Goal: Obtain resource: Obtain resource

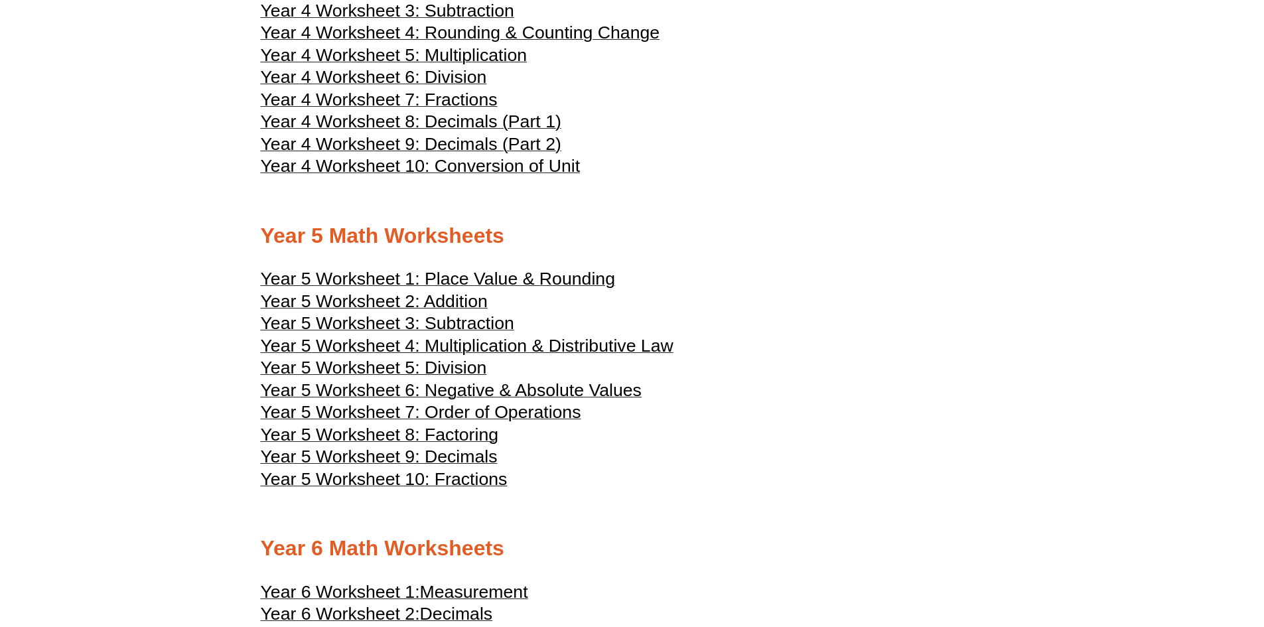
scroll to position [1858, 0]
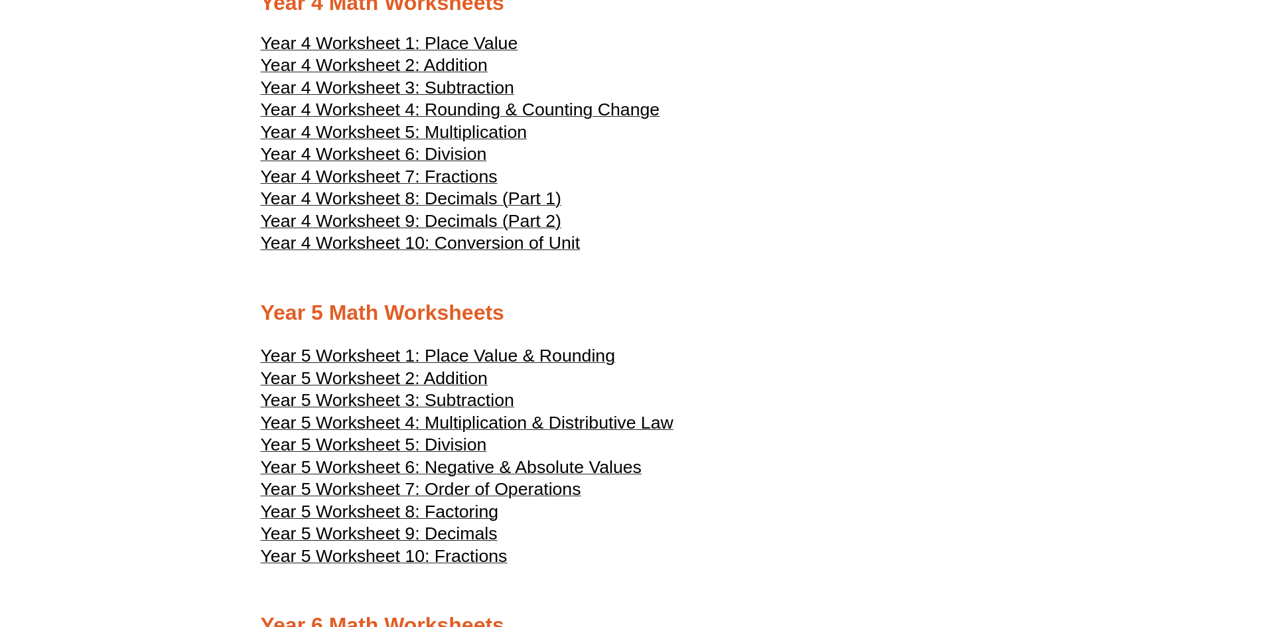
click at [563, 419] on span "Year 5 Worksheet 4: Multiplication & Distributive Law" at bounding box center [467, 423] width 413 height 20
click at [539, 475] on span "Year 5 Worksheet 6: Negative & Absolute Values" at bounding box center [451, 467] width 381 height 20
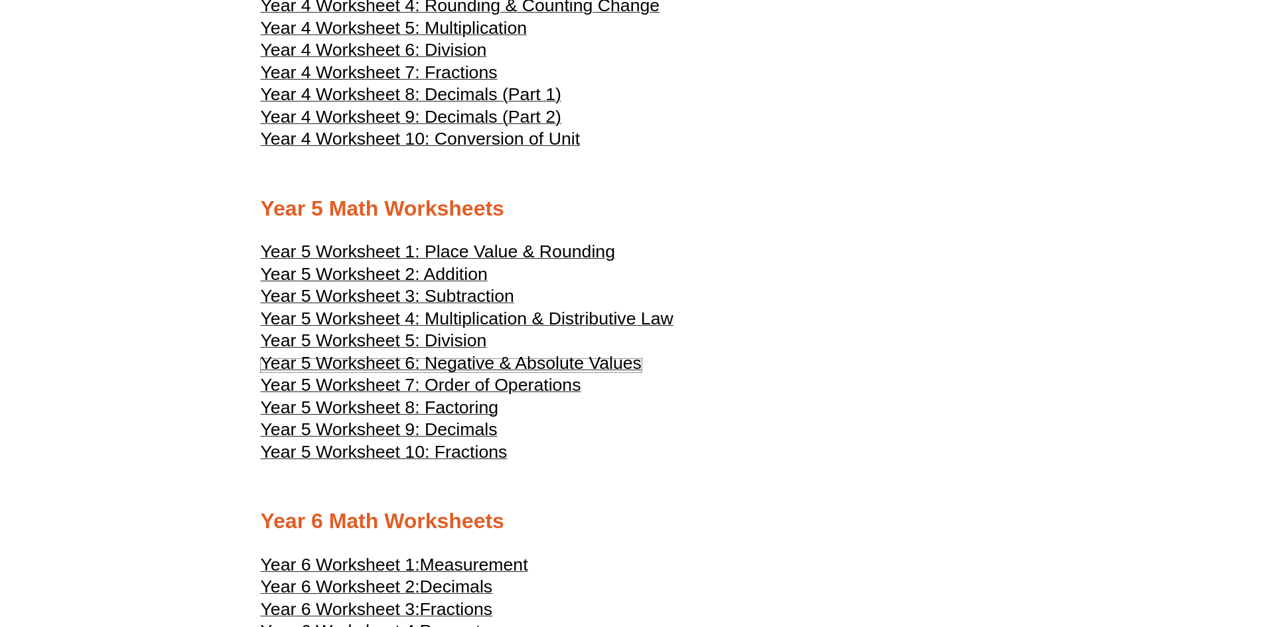
scroll to position [1991, 0]
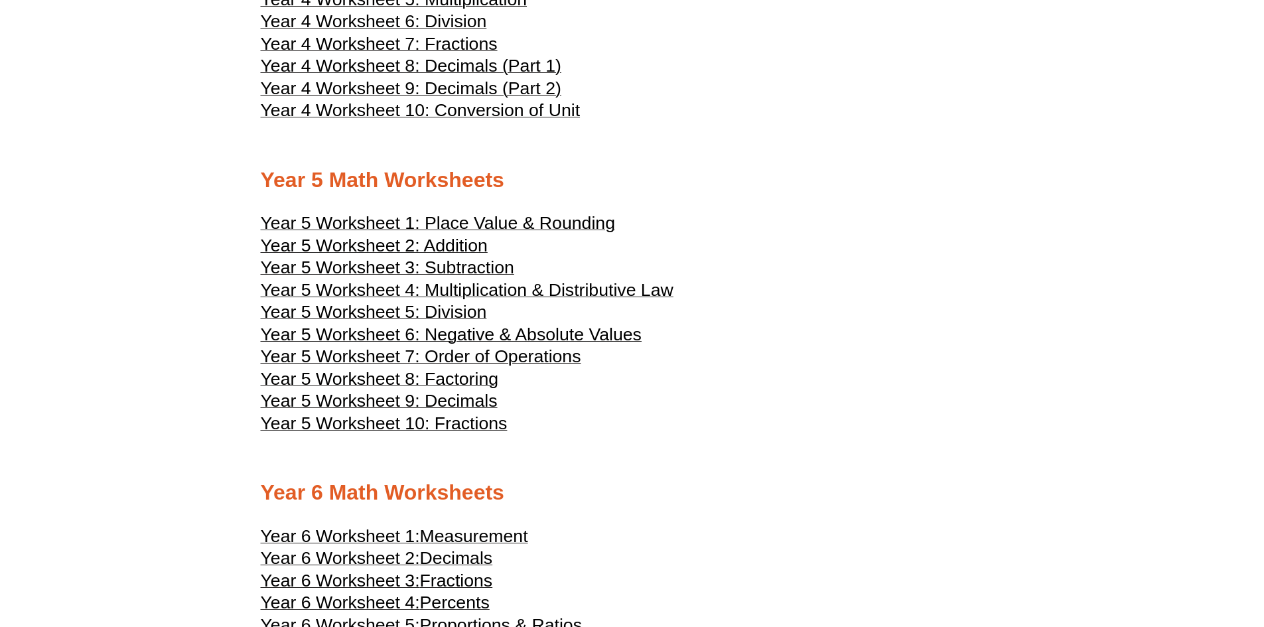
click at [657, 419] on h3 "Year 5 Worksheet 10: Fractions" at bounding box center [632, 425] width 743 height 16
click at [542, 356] on span "Year 5 Worksheet 7: Order of Operations" at bounding box center [421, 356] width 321 height 20
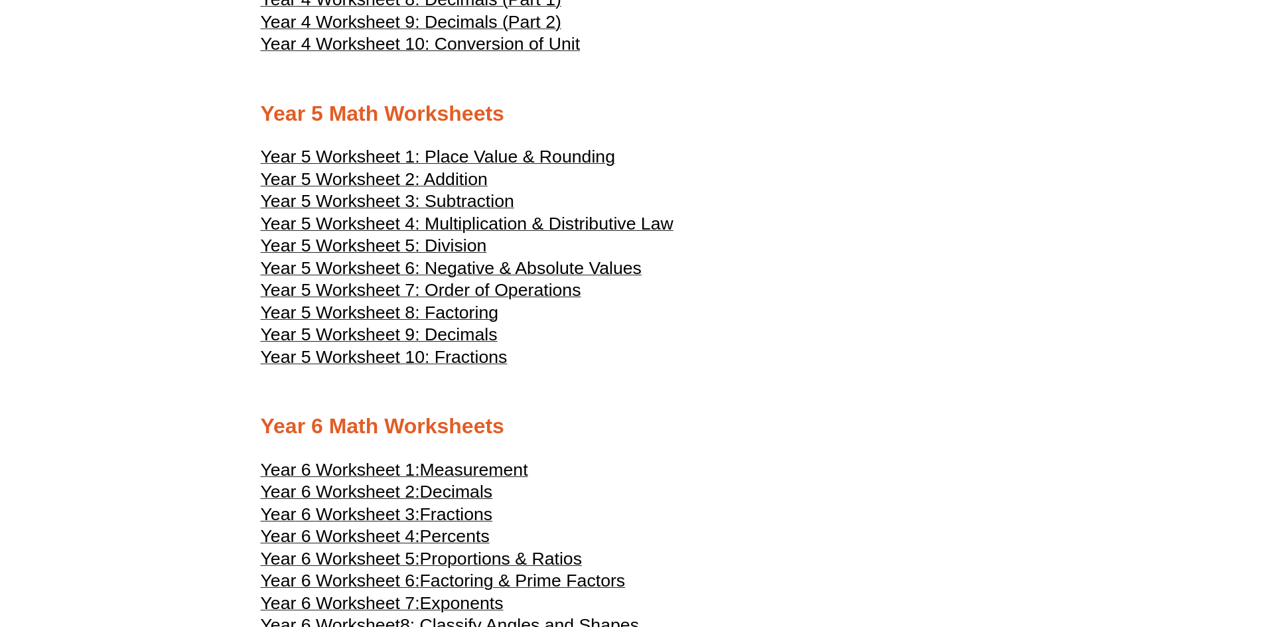
click at [628, 354] on h3 "Year 5 Worksheet 10: Fractions" at bounding box center [632, 359] width 743 height 16
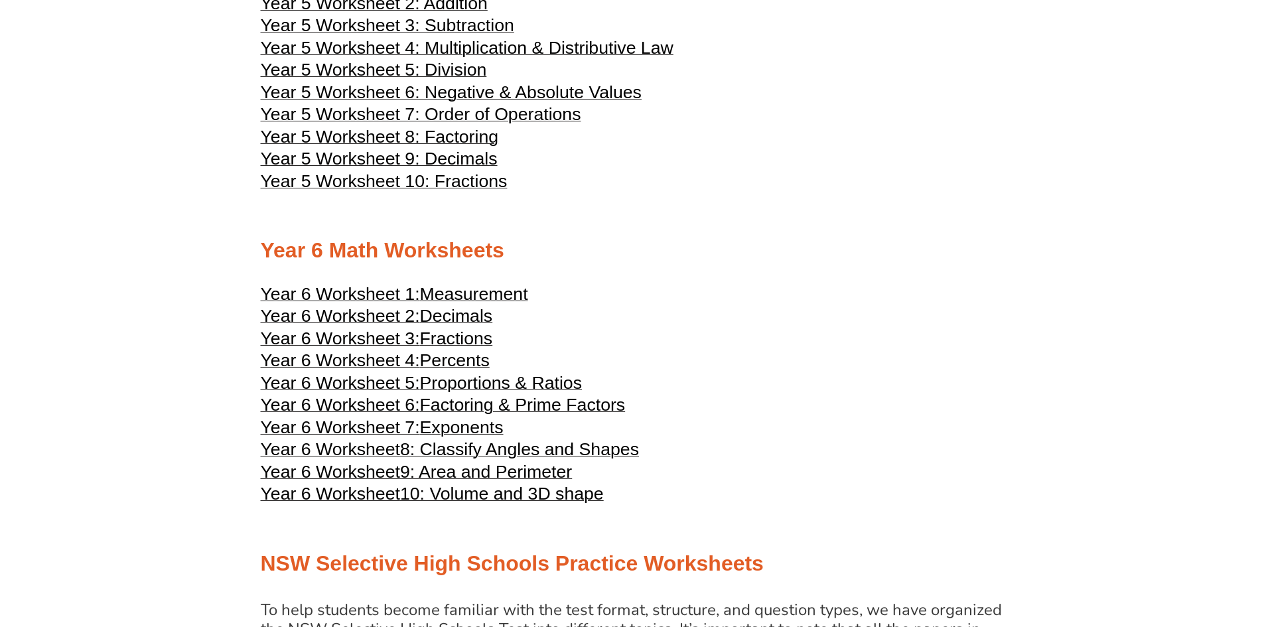
scroll to position [2256, 0]
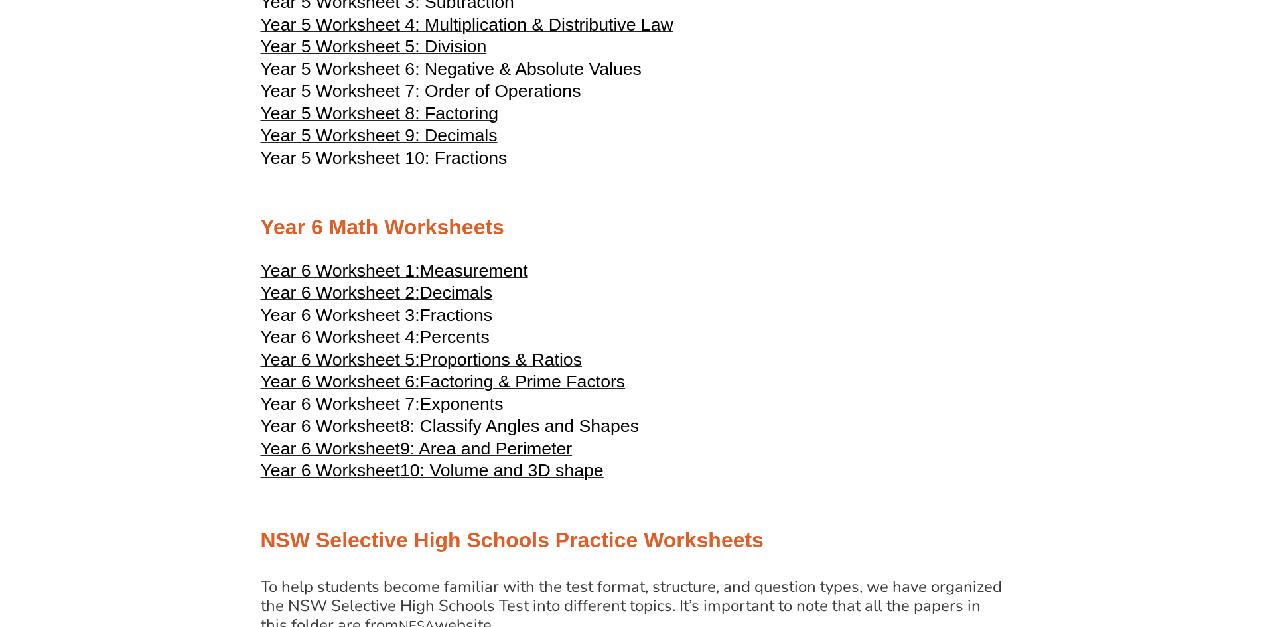
click at [505, 277] on span "Measurement" at bounding box center [474, 271] width 108 height 20
click at [542, 475] on span "10: Volume and 3D shape" at bounding box center [502, 471] width 204 height 20
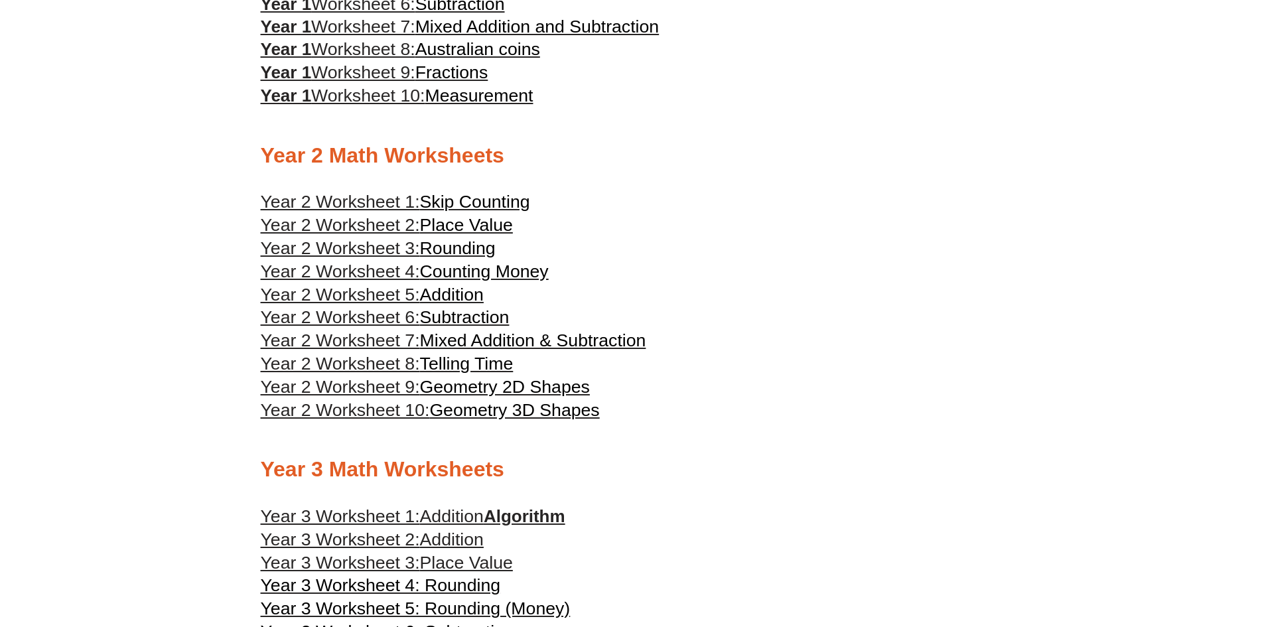
scroll to position [1062, 0]
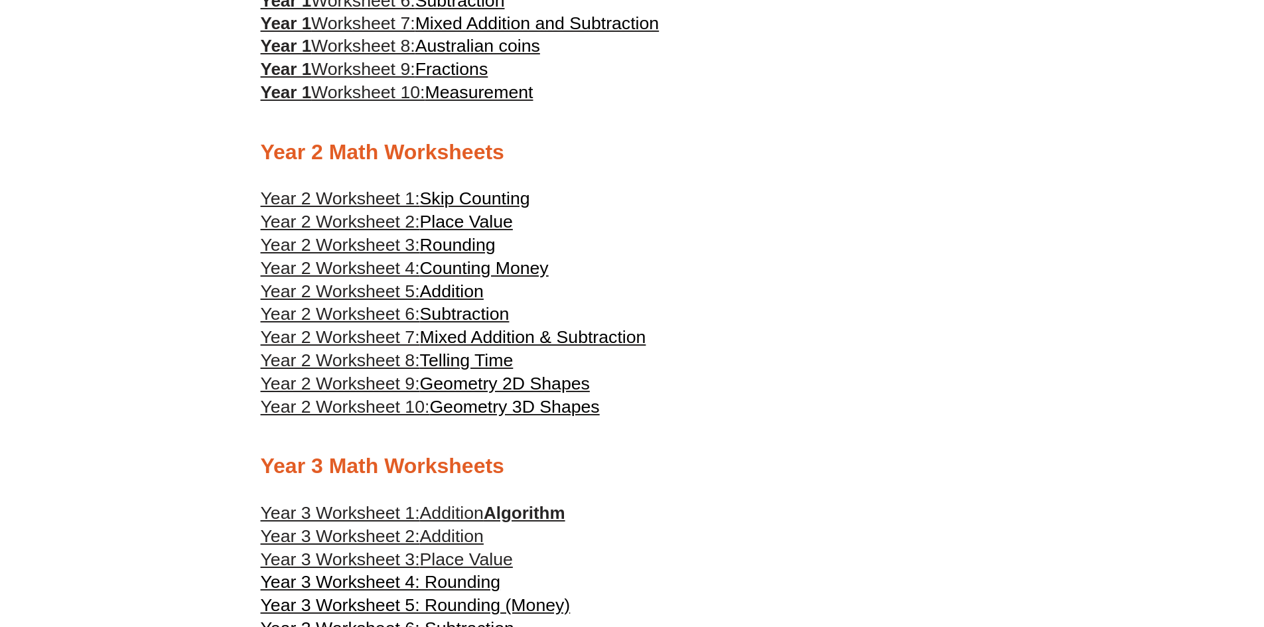
click at [509, 372] on h3 "Year 2 Worksheet 8: Telling Time" at bounding box center [632, 361] width 743 height 23
click at [506, 382] on span "Geometry 2D Shapes" at bounding box center [505, 384] width 170 height 20
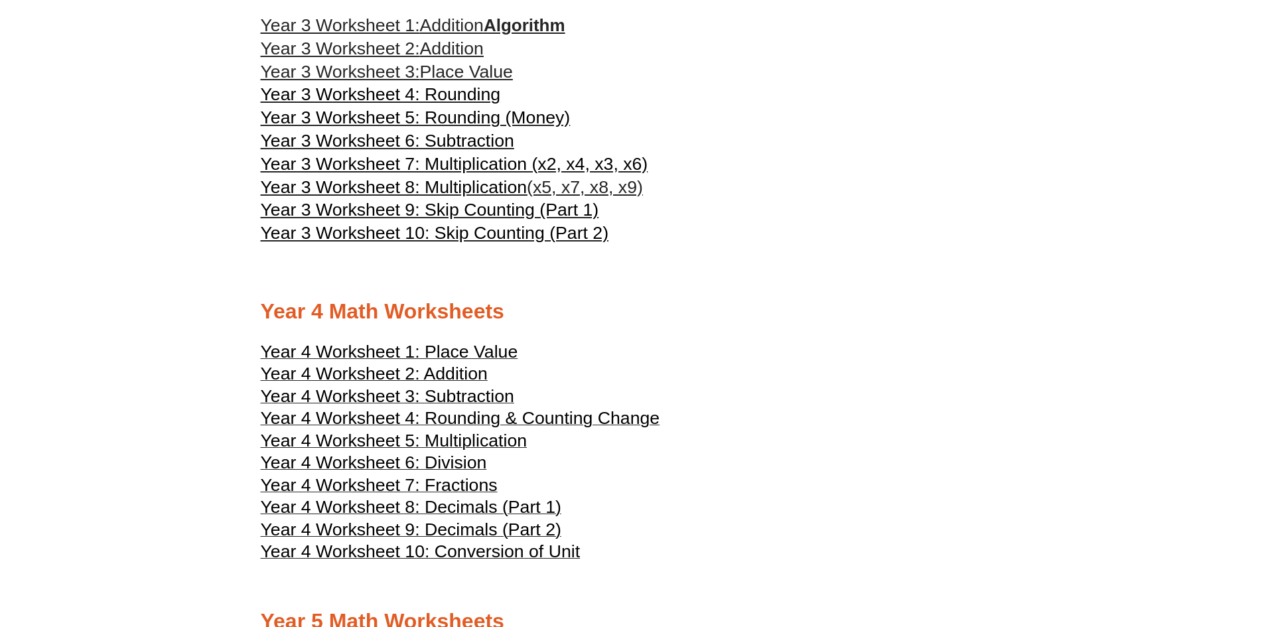
scroll to position [1526, 0]
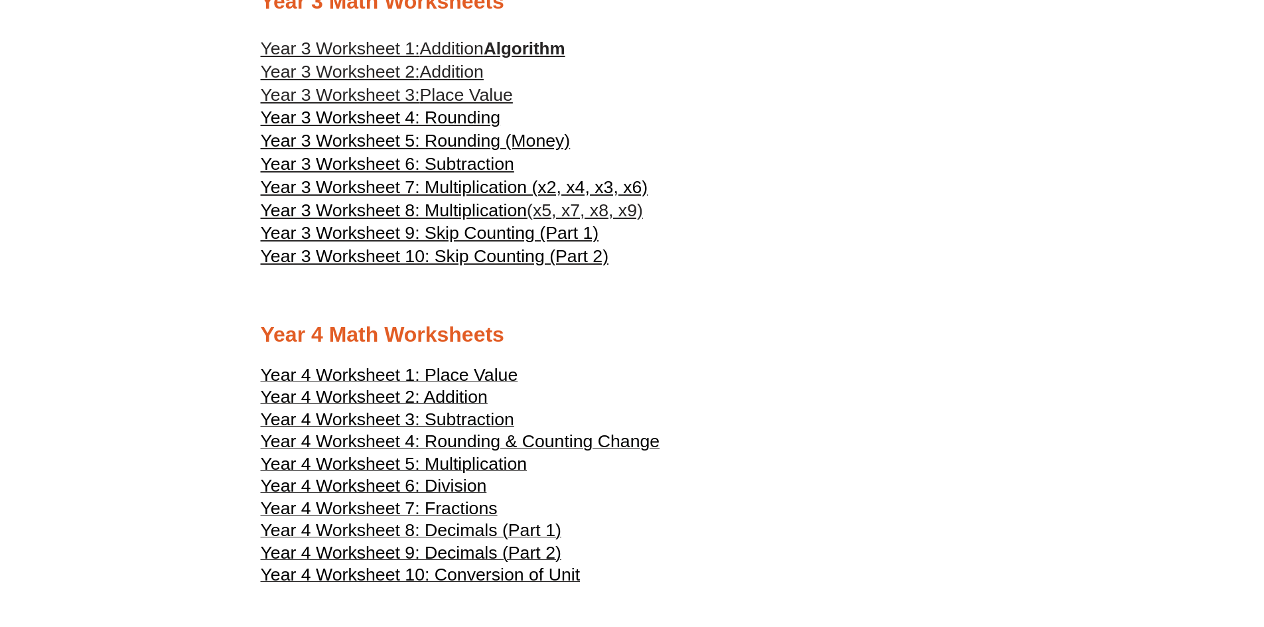
click at [504, 96] on span "Place Value" at bounding box center [466, 95] width 93 height 20
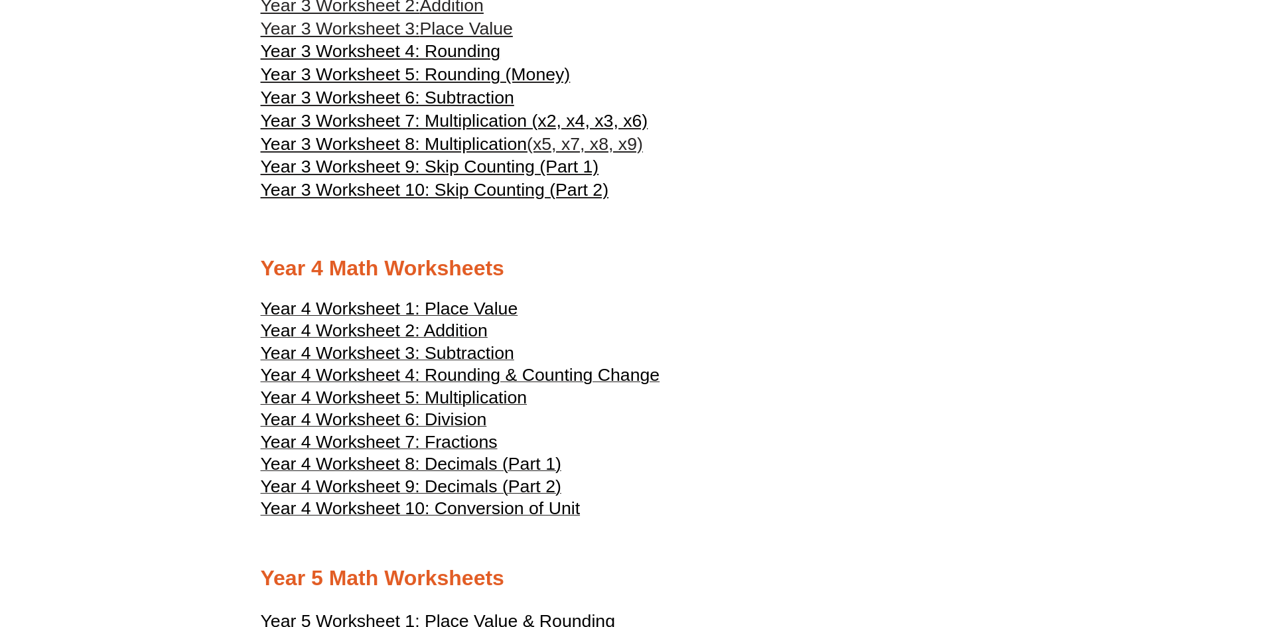
click at [683, 306] on h3 "Year 4 Worksheet 1: Place Value" at bounding box center [632, 311] width 743 height 16
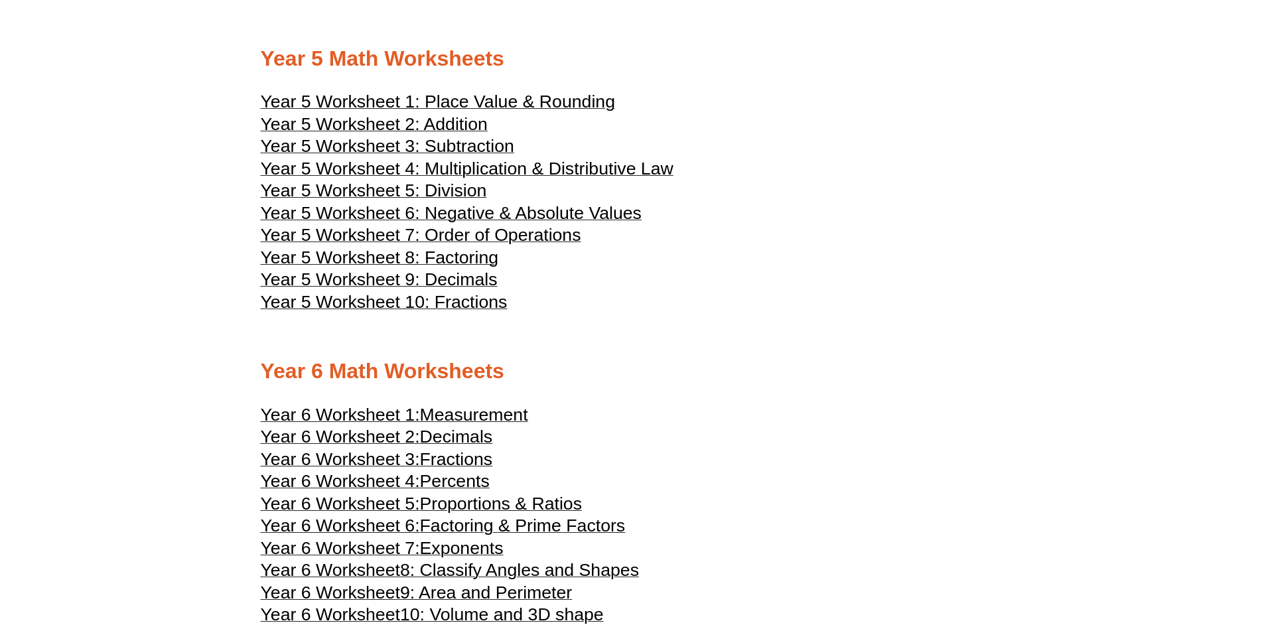
scroll to position [2124, 0]
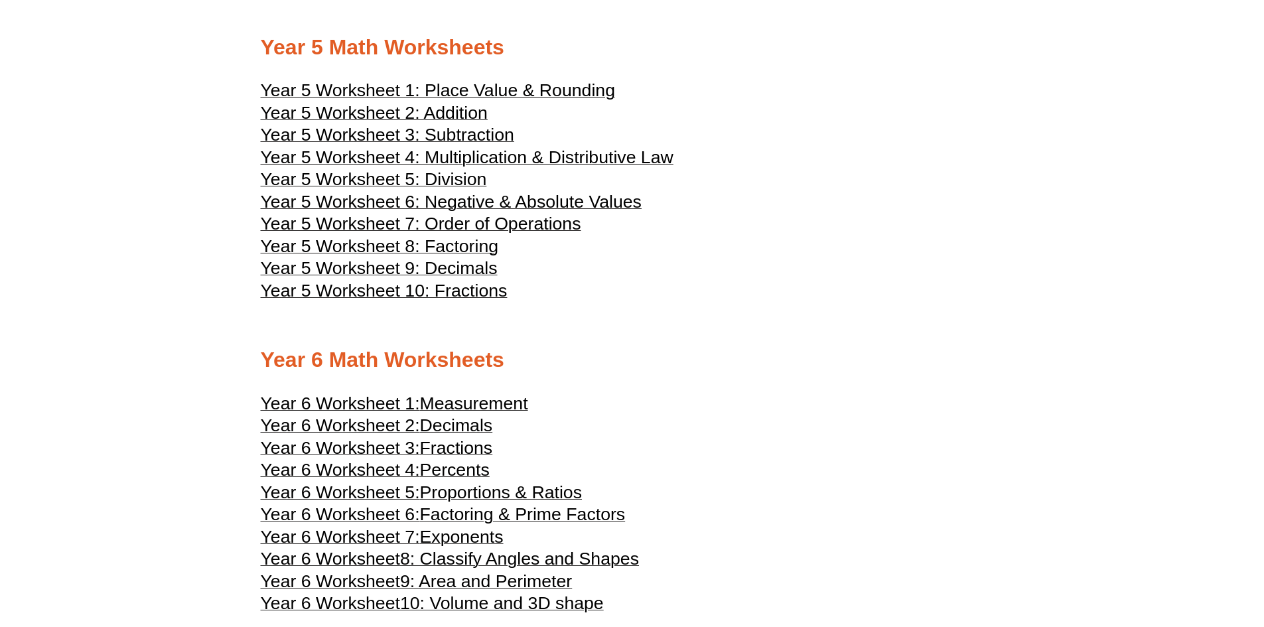
click at [524, 395] on span "Measurement" at bounding box center [474, 404] width 108 height 20
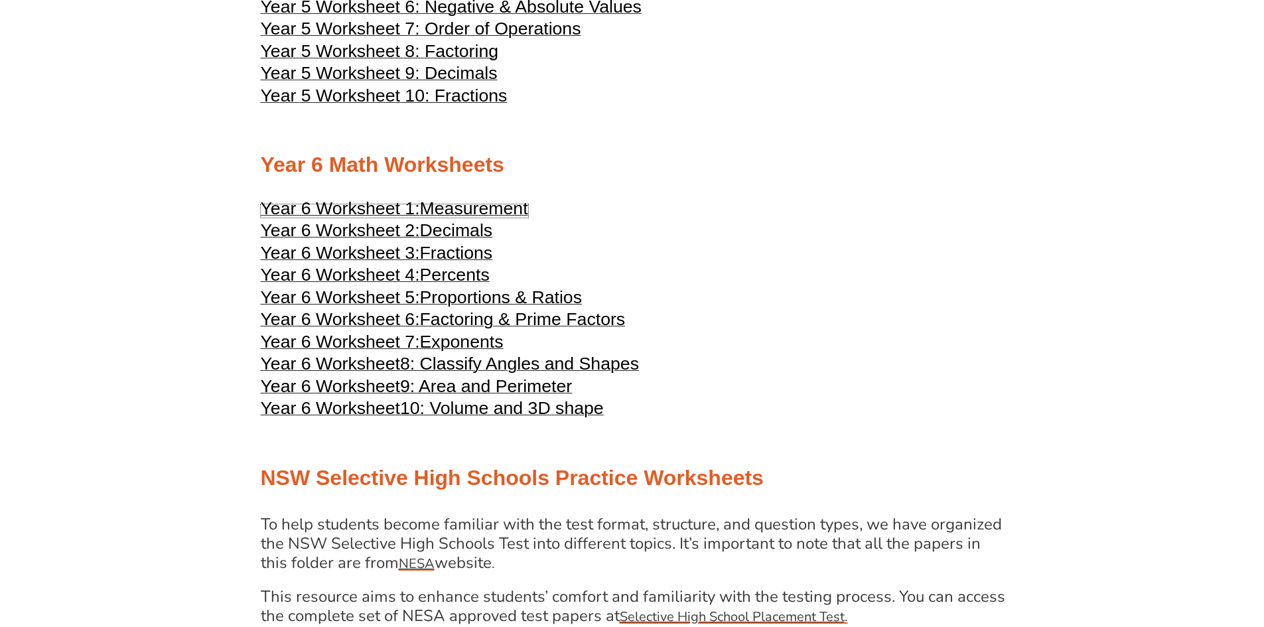
scroll to position [2323, 0]
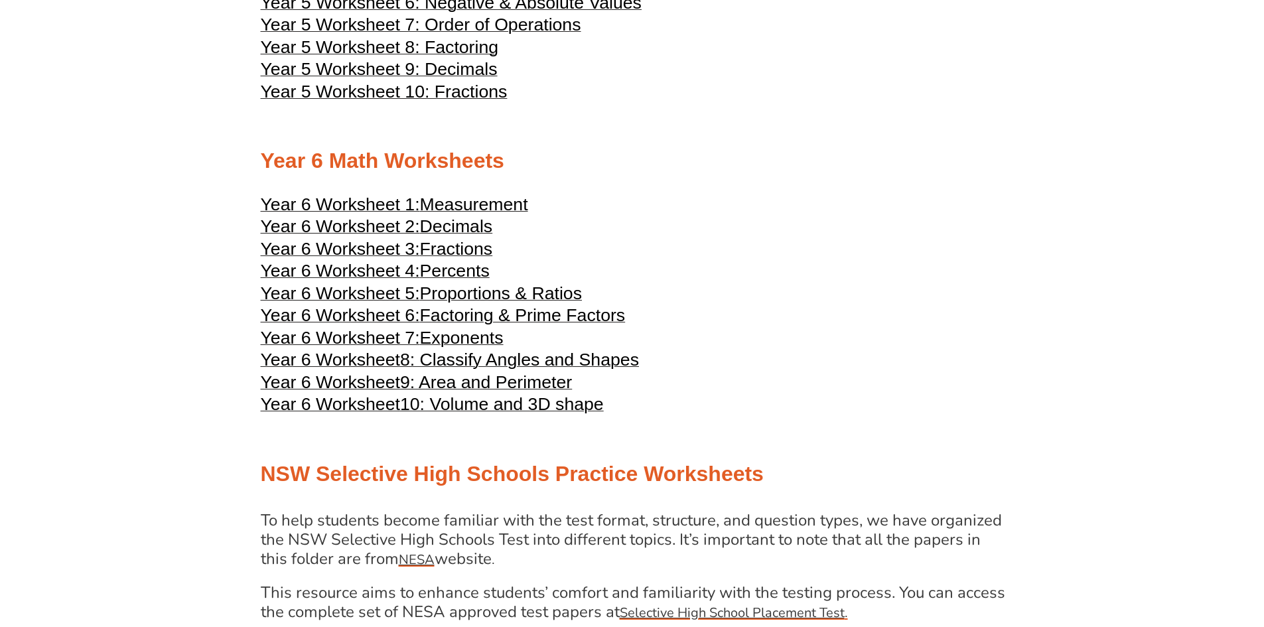
click at [610, 254] on h3 "Year 6 Worksheet 3: Fractions" at bounding box center [632, 251] width 743 height 16
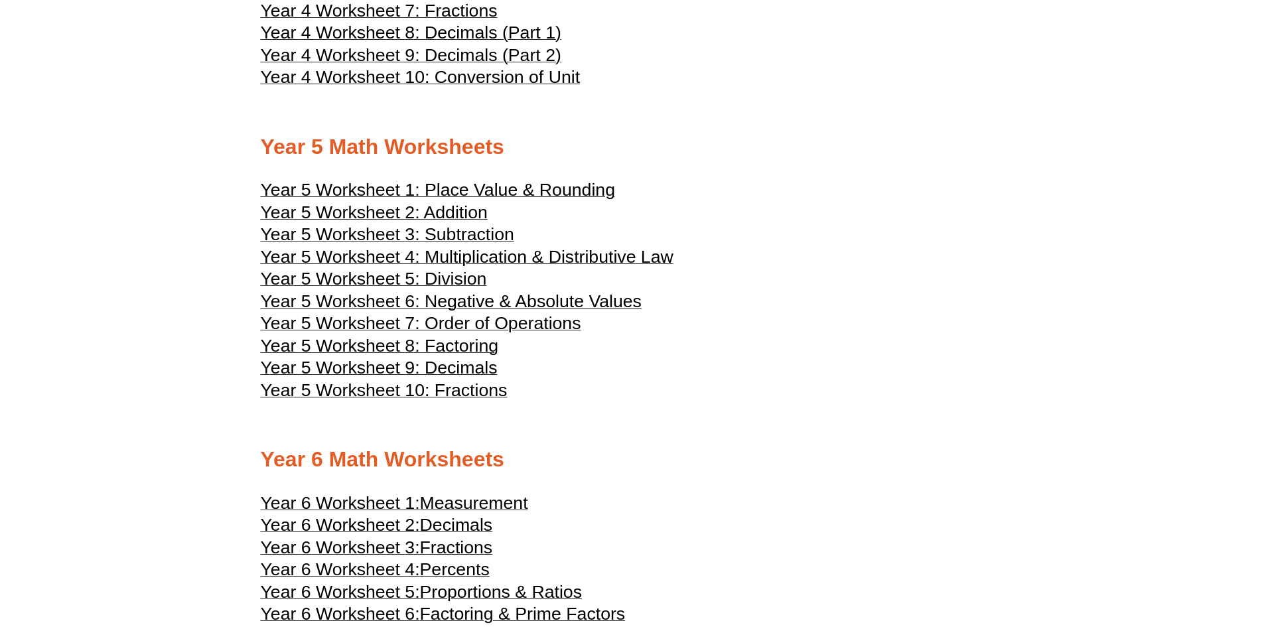
scroll to position [1991, 0]
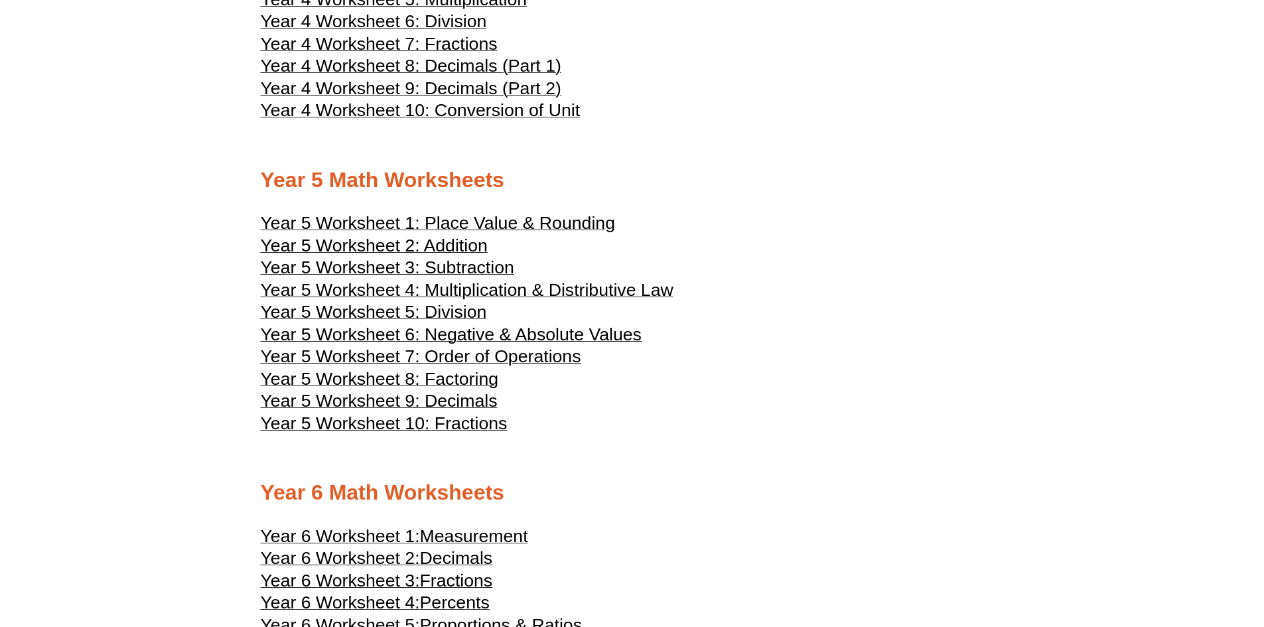
click at [599, 218] on span "Year 5 Worksheet 1: Place Value & Rounding" at bounding box center [438, 223] width 354 height 20
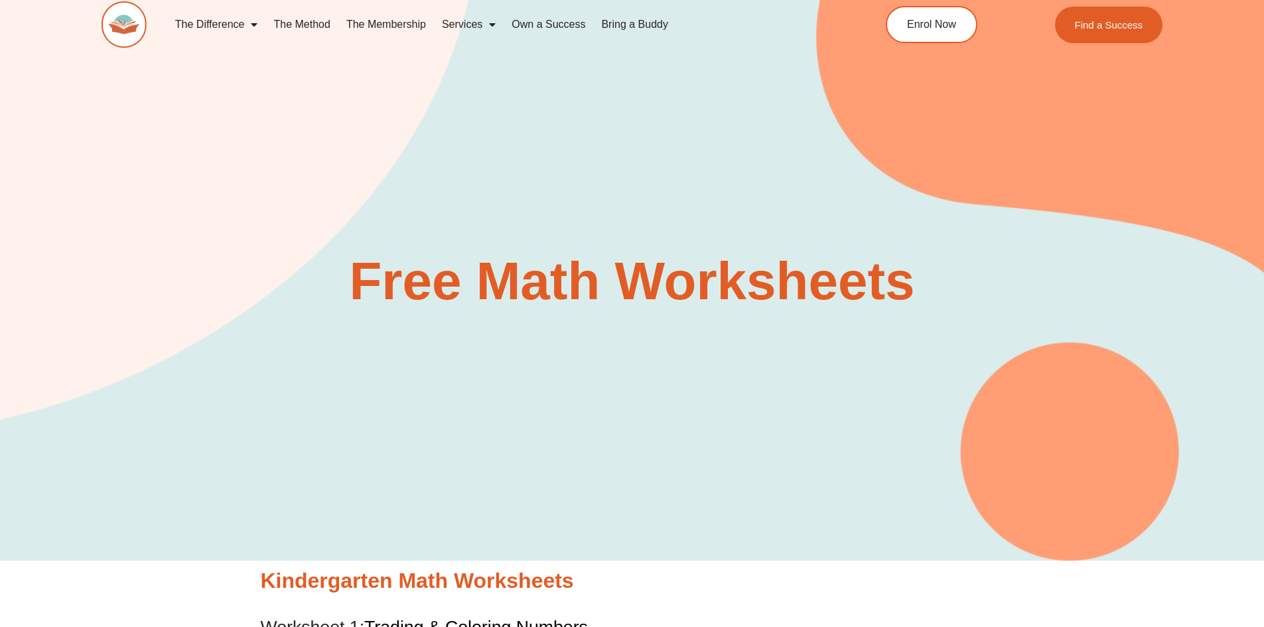
scroll to position [0, 0]
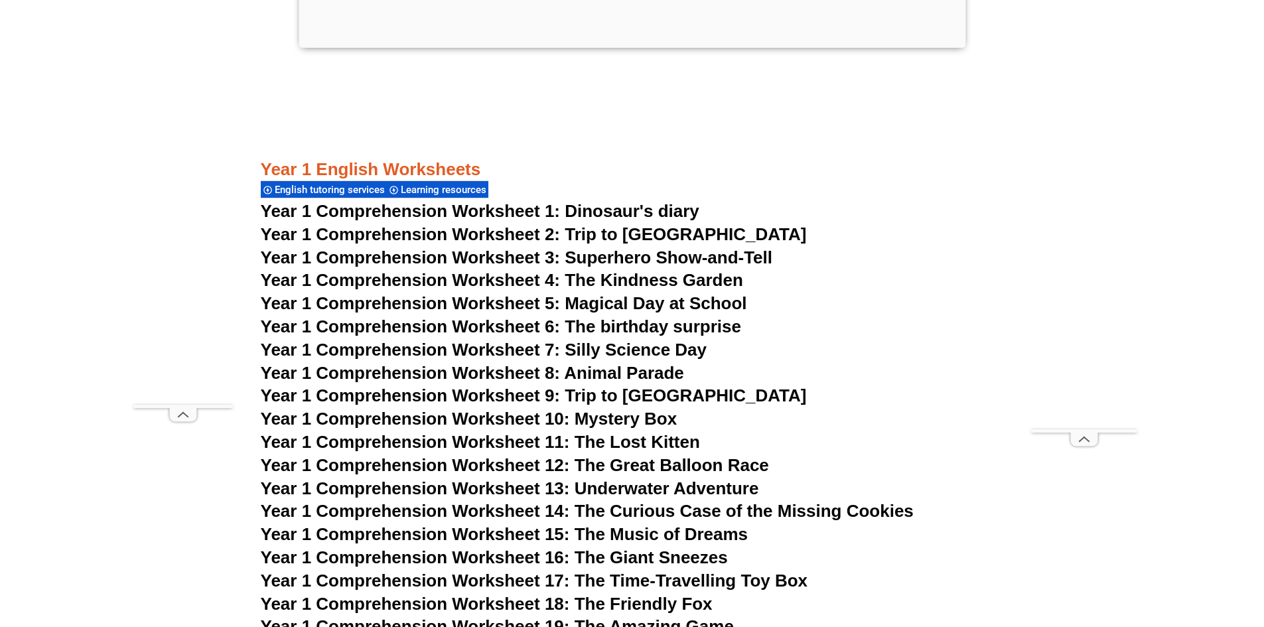
scroll to position [1625, 0]
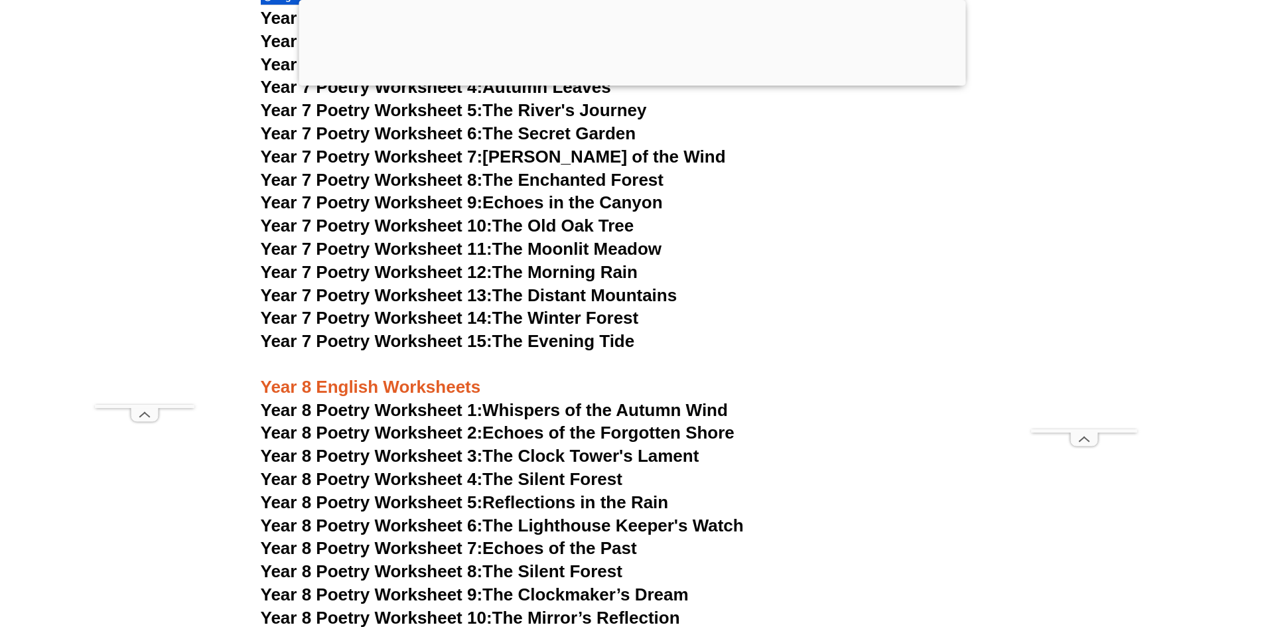
click at [623, 82] on div at bounding box center [632, 82] width 667 height 0
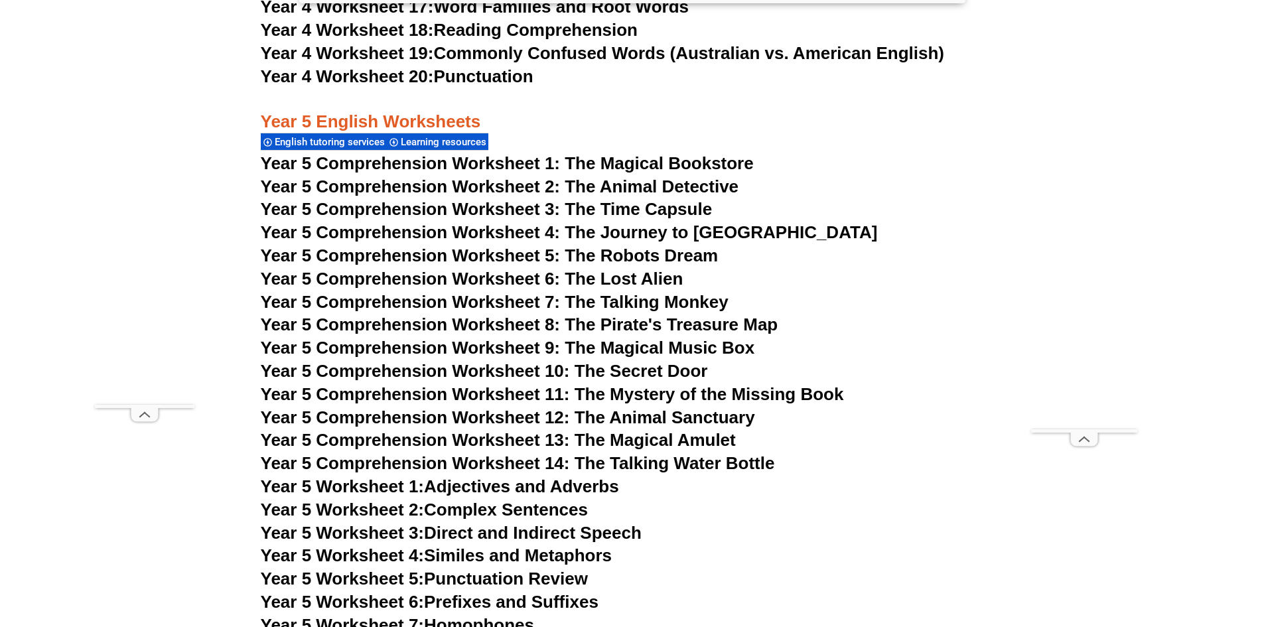
scroll to position [6374, 0]
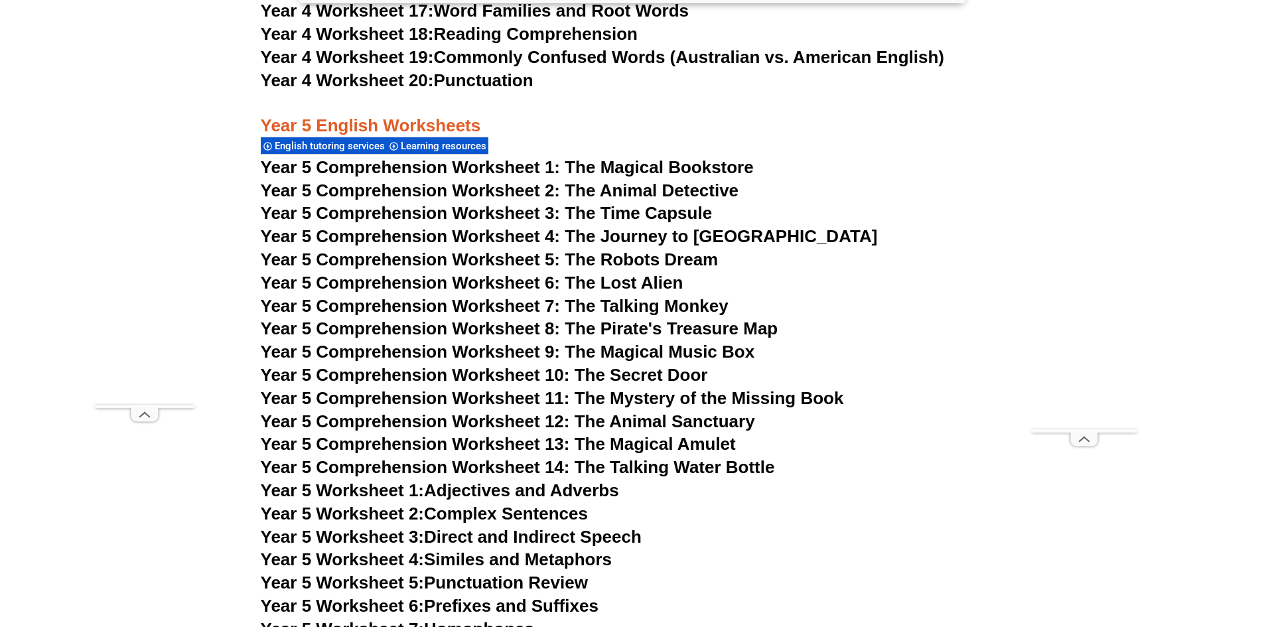
click at [621, 237] on span "Year 5 Comprehension Worksheet 4: The Journey to Atlantis" at bounding box center [569, 236] width 617 height 20
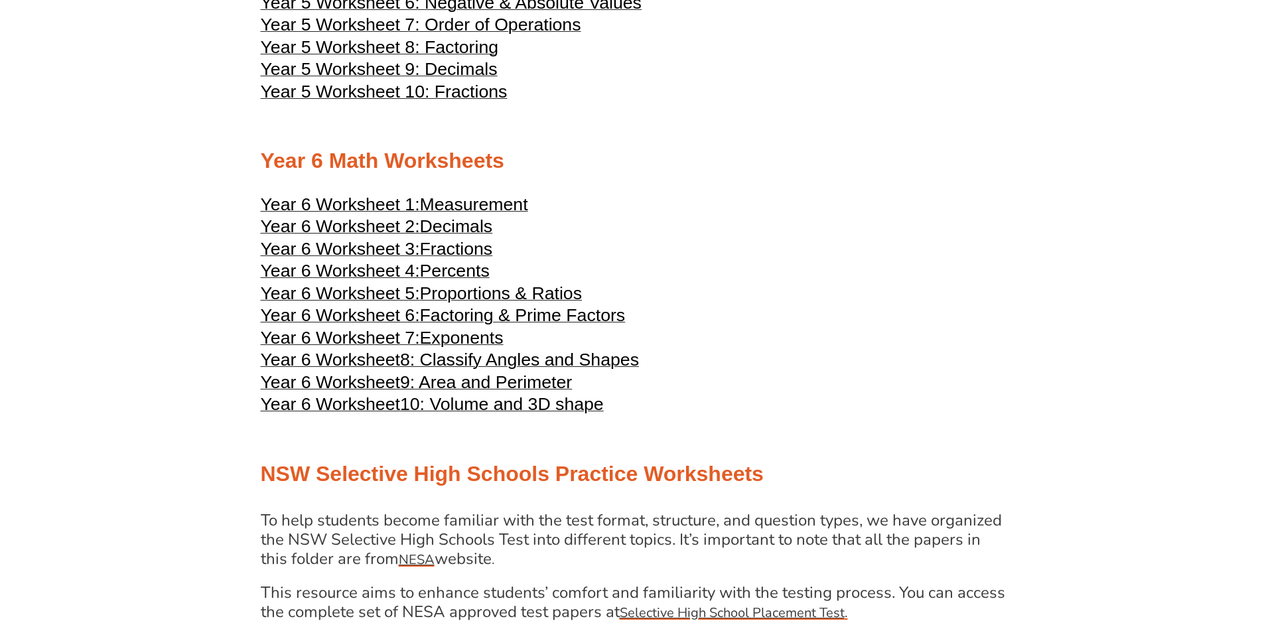
scroll to position [2256, 0]
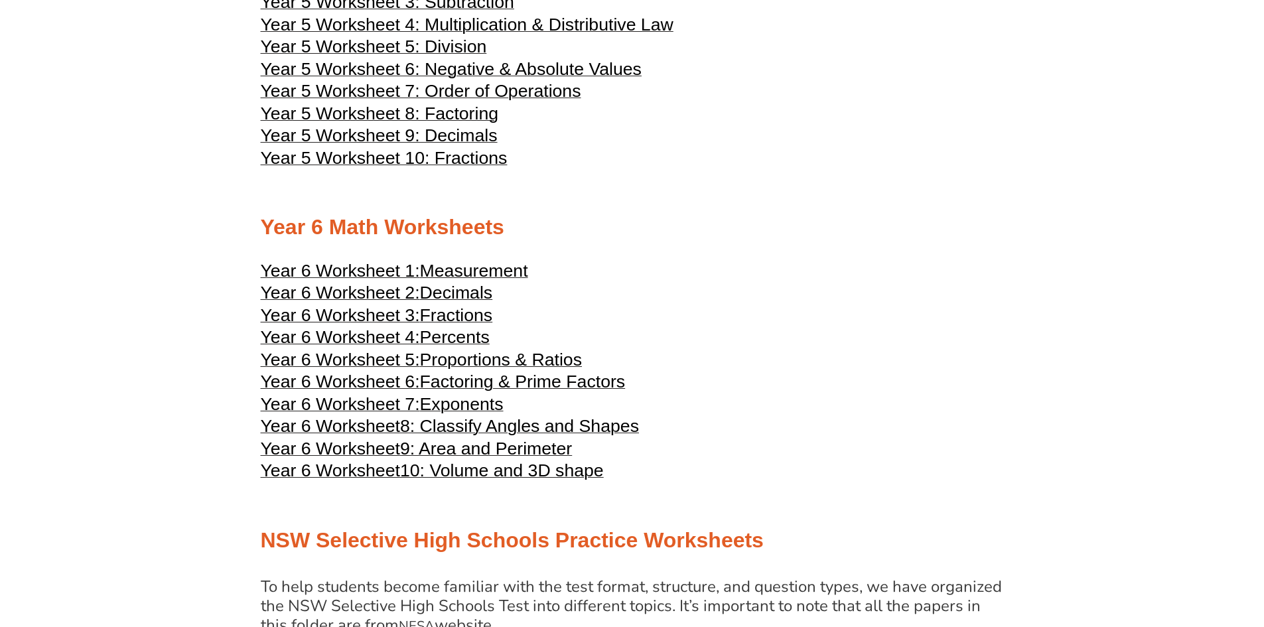
click at [446, 293] on span "Decimals" at bounding box center [456, 293] width 73 height 20
click at [460, 315] on span "Fractions" at bounding box center [456, 315] width 73 height 20
click at [466, 334] on span "Percents" at bounding box center [455, 337] width 70 height 20
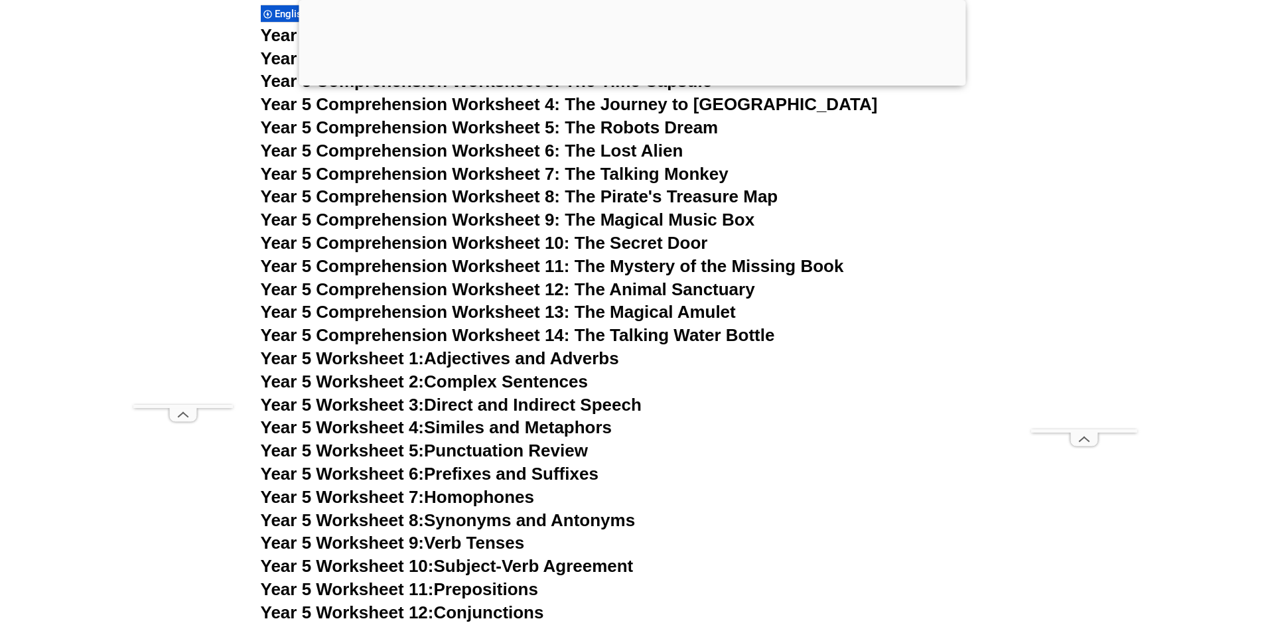
scroll to position [6290, 0]
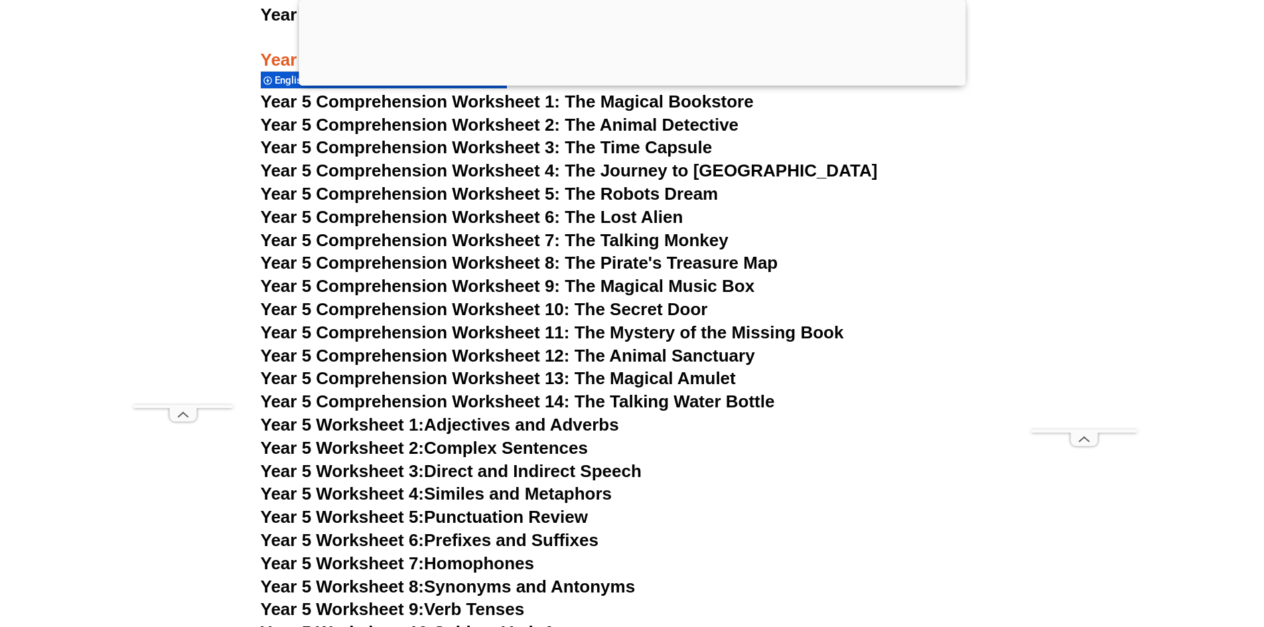
click at [688, 160] on h3 "Year 5 Comprehension Worksheet 4: The Journey to Atlantis" at bounding box center [632, 171] width 743 height 23
click at [688, 169] on span "Year 5 Comprehension Worksheet 4: The Journey to Atlantis" at bounding box center [569, 171] width 617 height 20
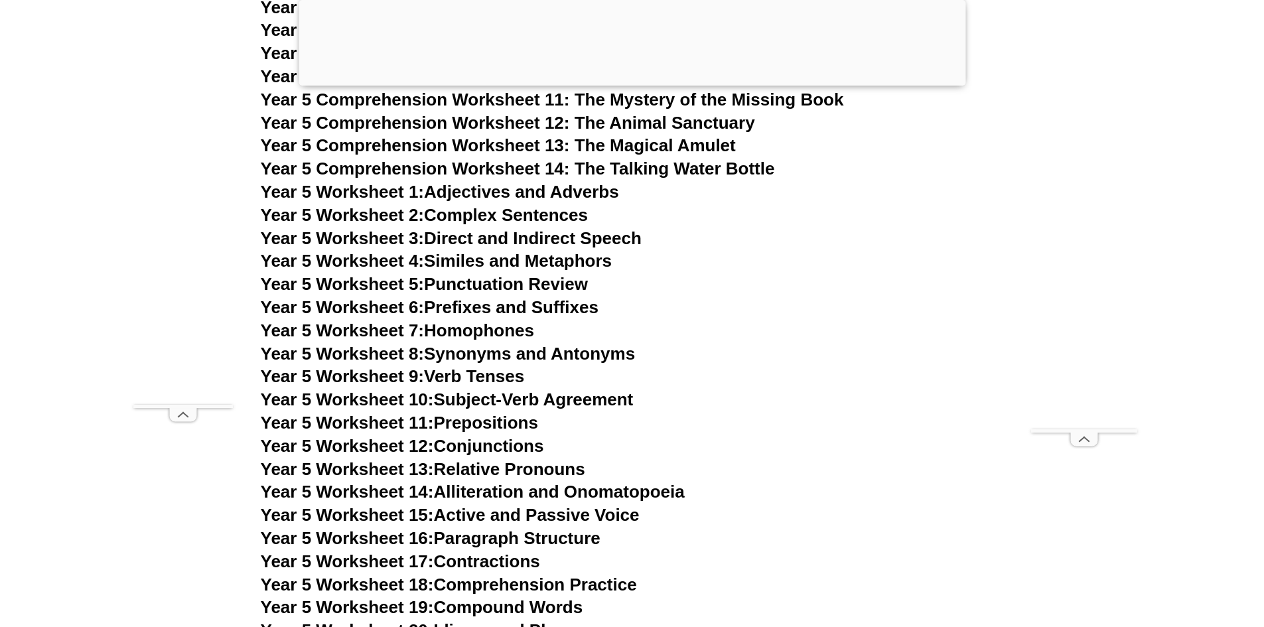
scroll to position [6555, 0]
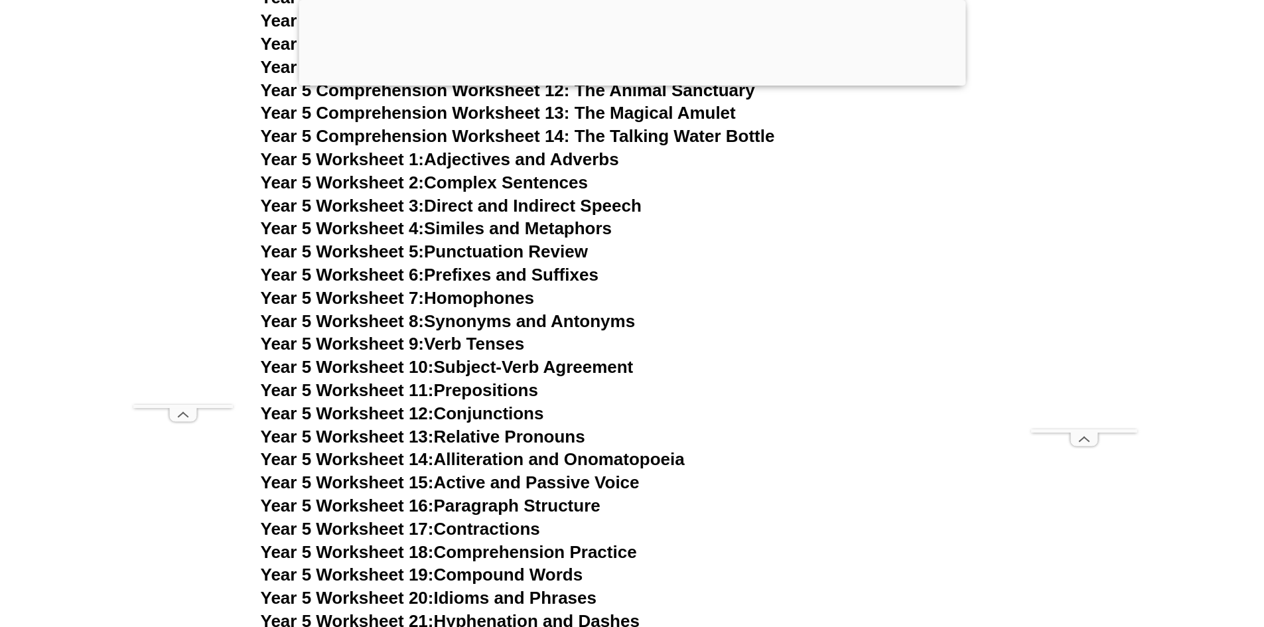
click at [845, 288] on h3 "Year 5 Worksheet 7: Homophones" at bounding box center [632, 298] width 743 height 23
click at [819, 294] on h3 "Year 5 Worksheet 7: Homophones" at bounding box center [632, 298] width 743 height 23
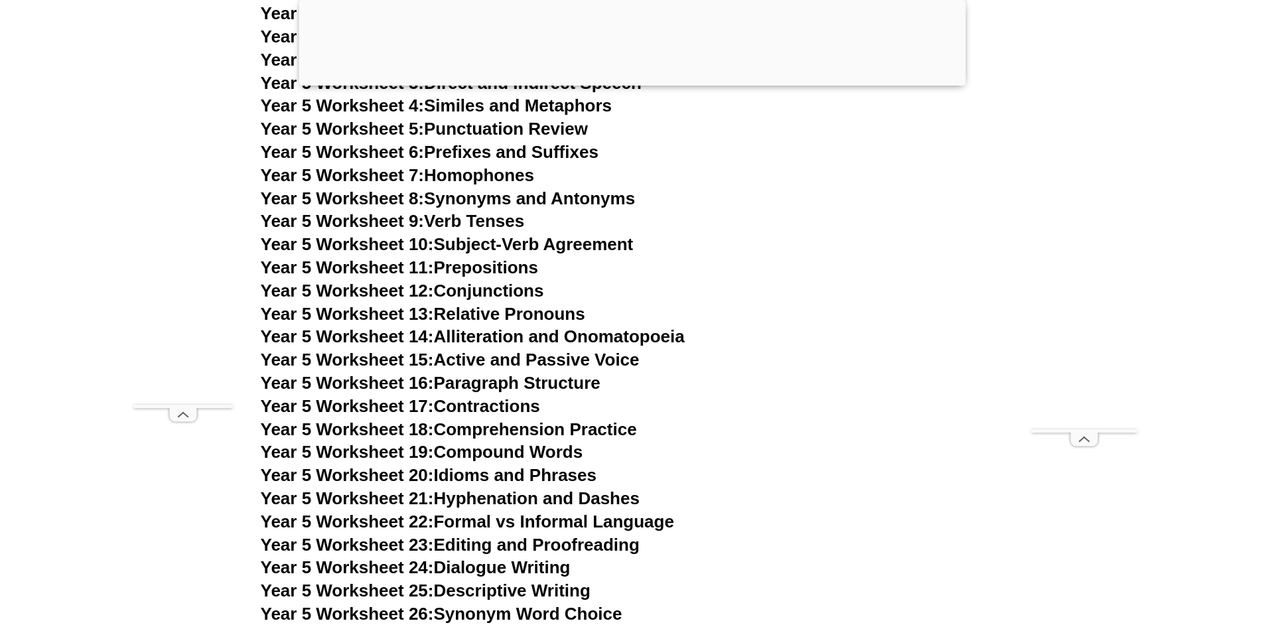
scroll to position [6755, 0]
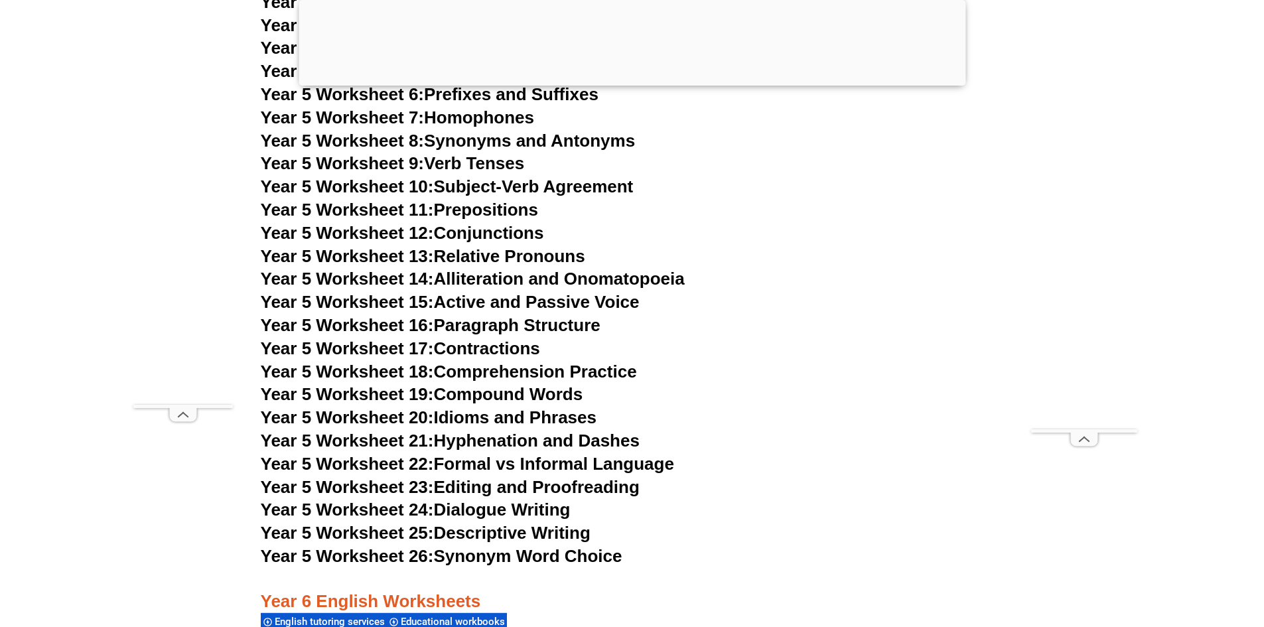
click at [509, 510] on link "Year 5 Worksheet 24: Dialogue Writing" at bounding box center [416, 510] width 310 height 20
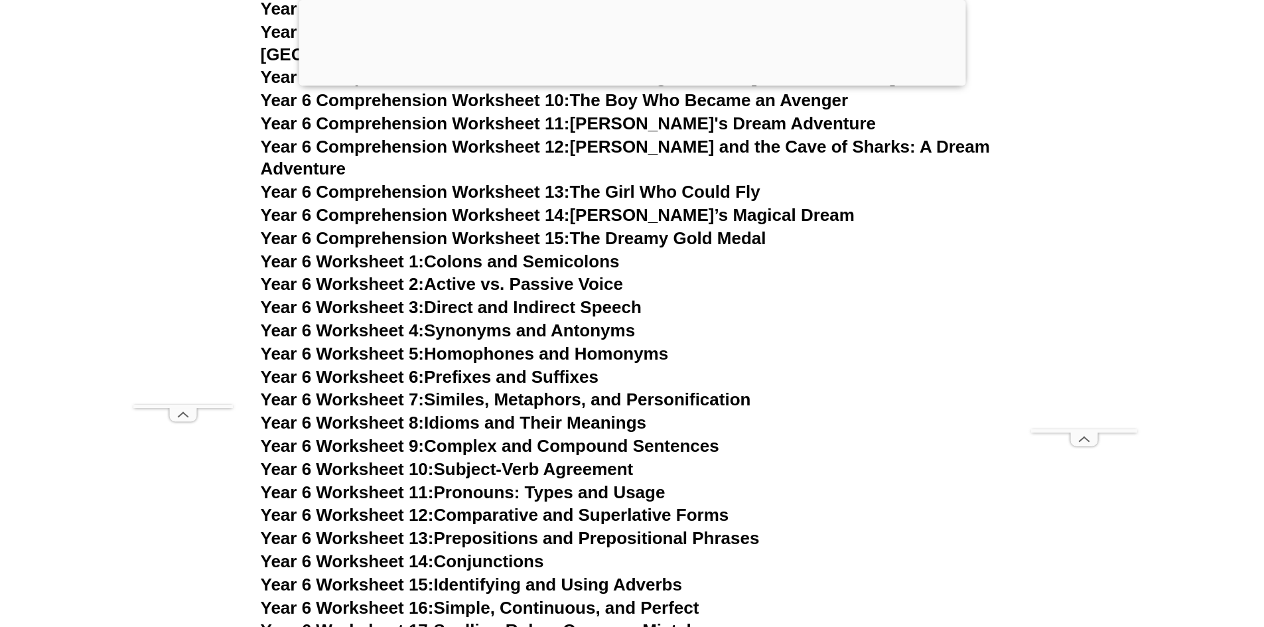
scroll to position [7551, 0]
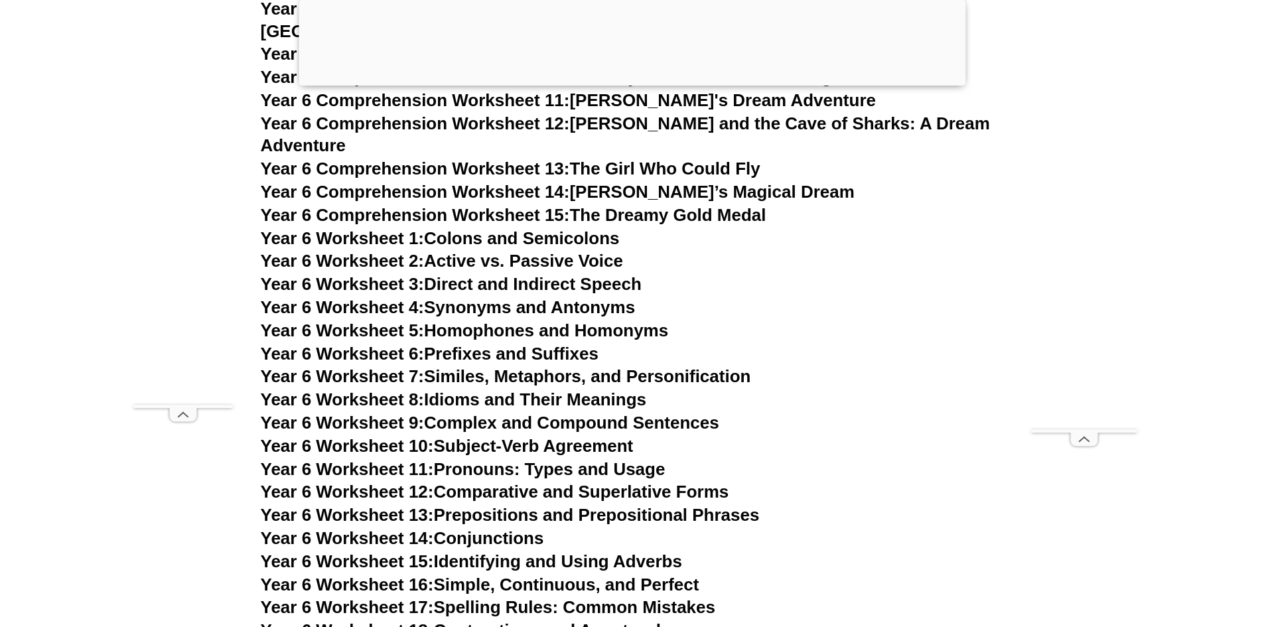
click at [552, 274] on link "Year 6 Worksheet 3: Direct and Indirect Speech" at bounding box center [451, 284] width 381 height 20
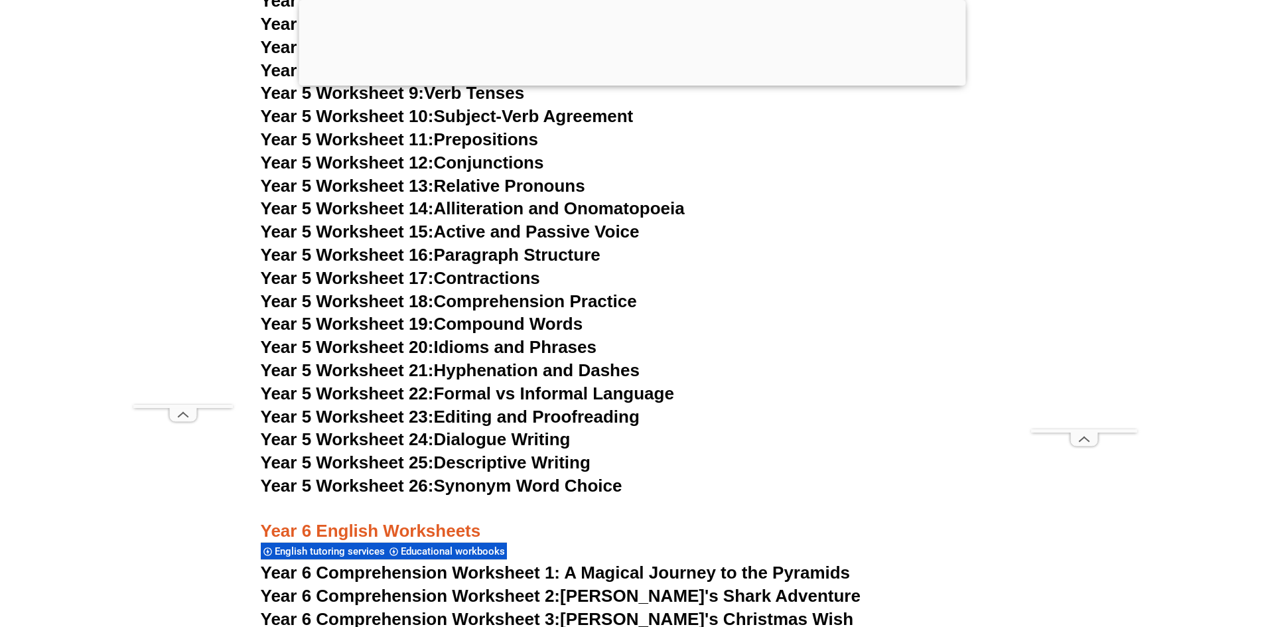
scroll to position [6887, 0]
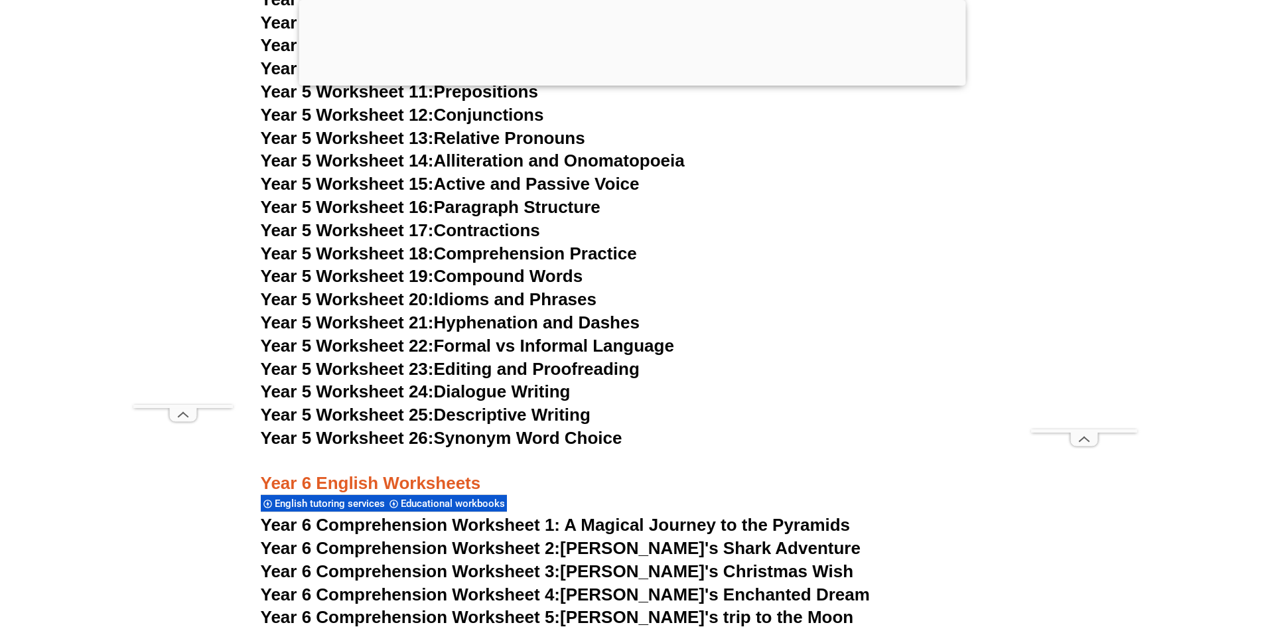
drag, startPoint x: 485, startPoint y: 498, endPoint x: 740, endPoint y: 467, distance: 256.7
click at [768, 447] on h3 "Year 5 Worksheet 26: Synonym Word Choice" at bounding box center [632, 438] width 743 height 23
click at [504, 498] on span "Educational workbooks" at bounding box center [455, 504] width 108 height 12
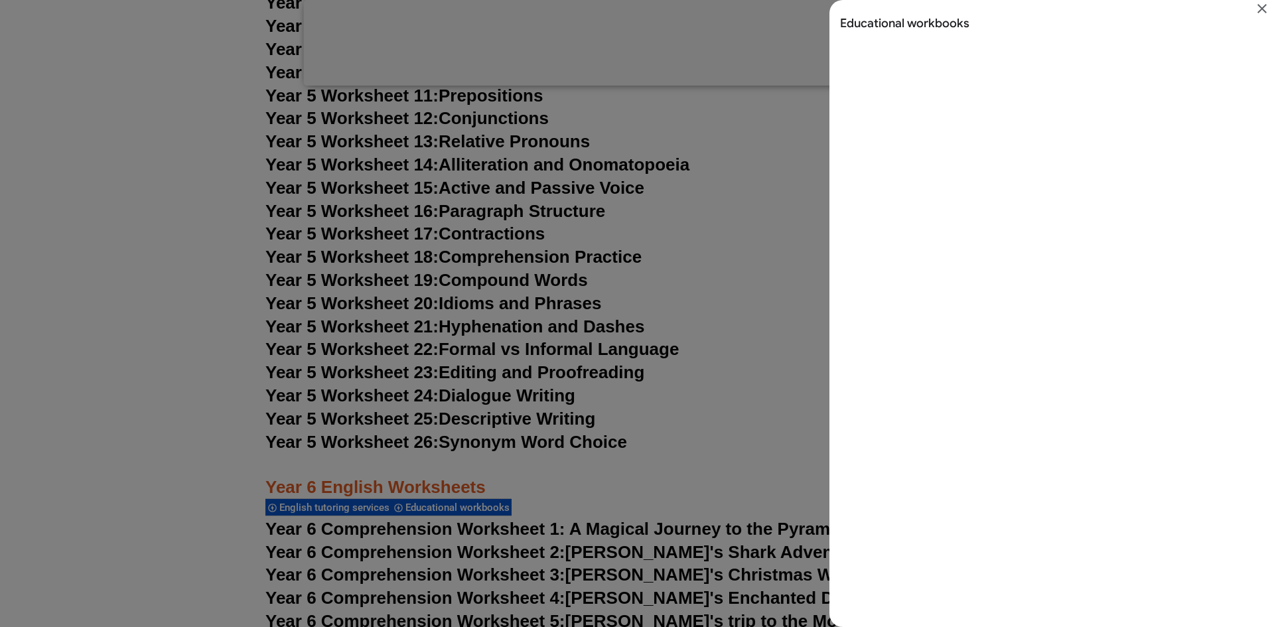
scroll to position [0, 0]
click at [1264, 4] on icon "Close" at bounding box center [1262, 9] width 16 height 16
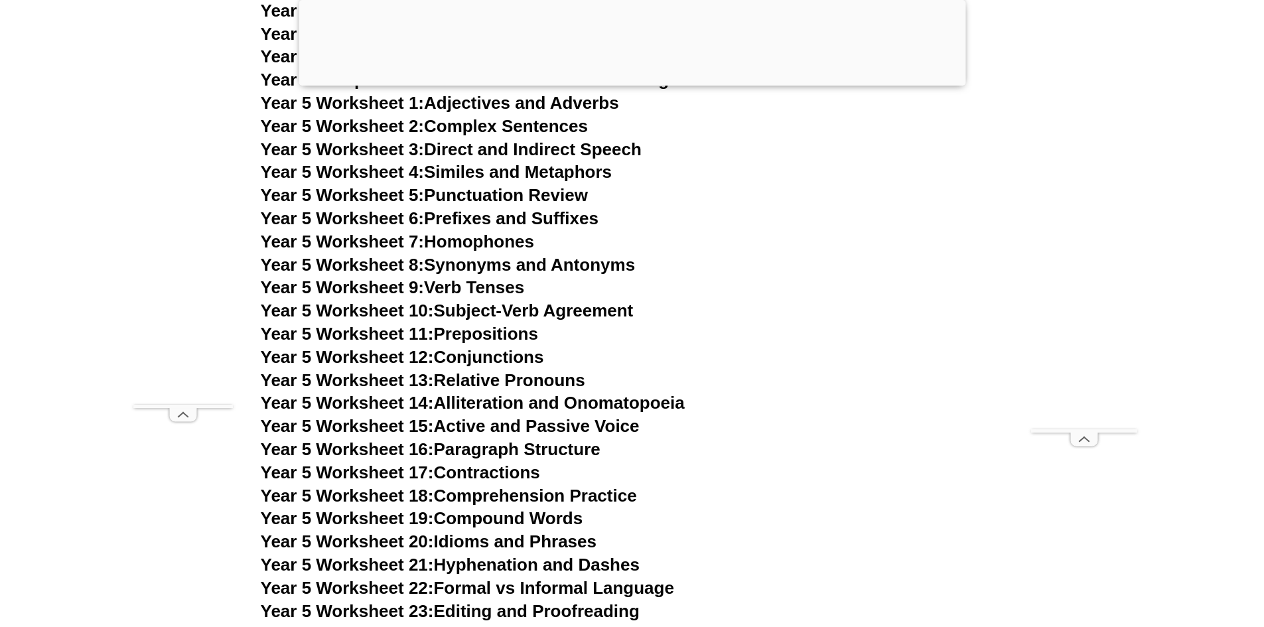
scroll to position [6622, 0]
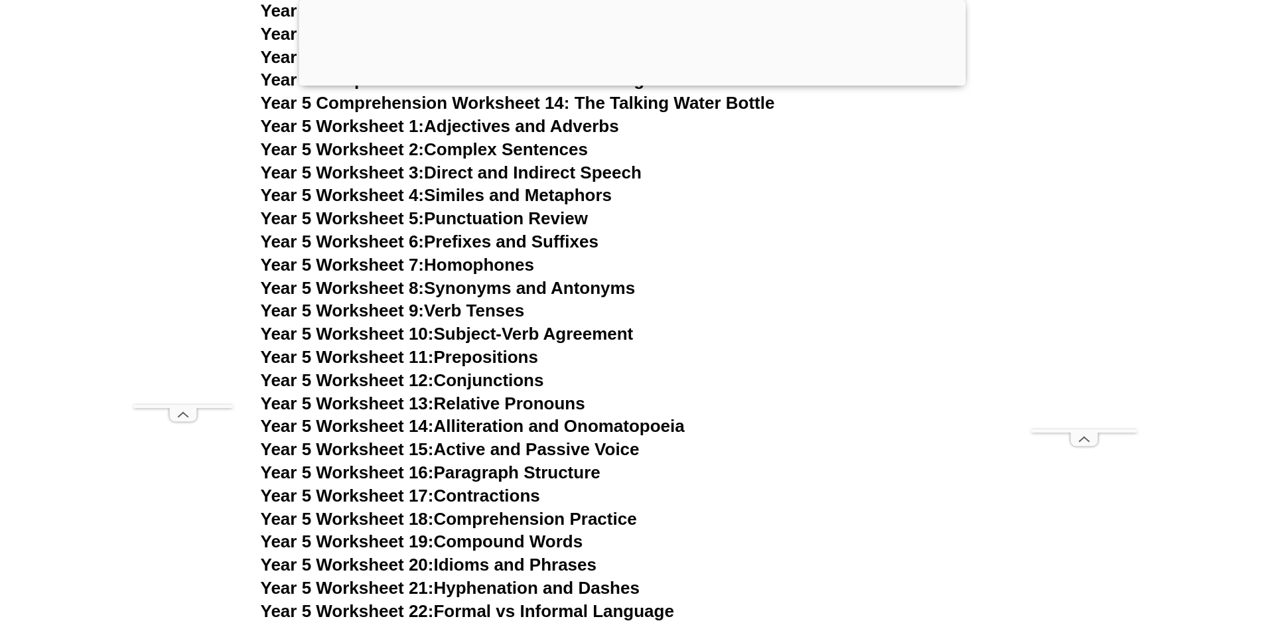
click at [524, 237] on link "Year 5 Worksheet 6: Prefixes and Suffixes" at bounding box center [430, 242] width 338 height 20
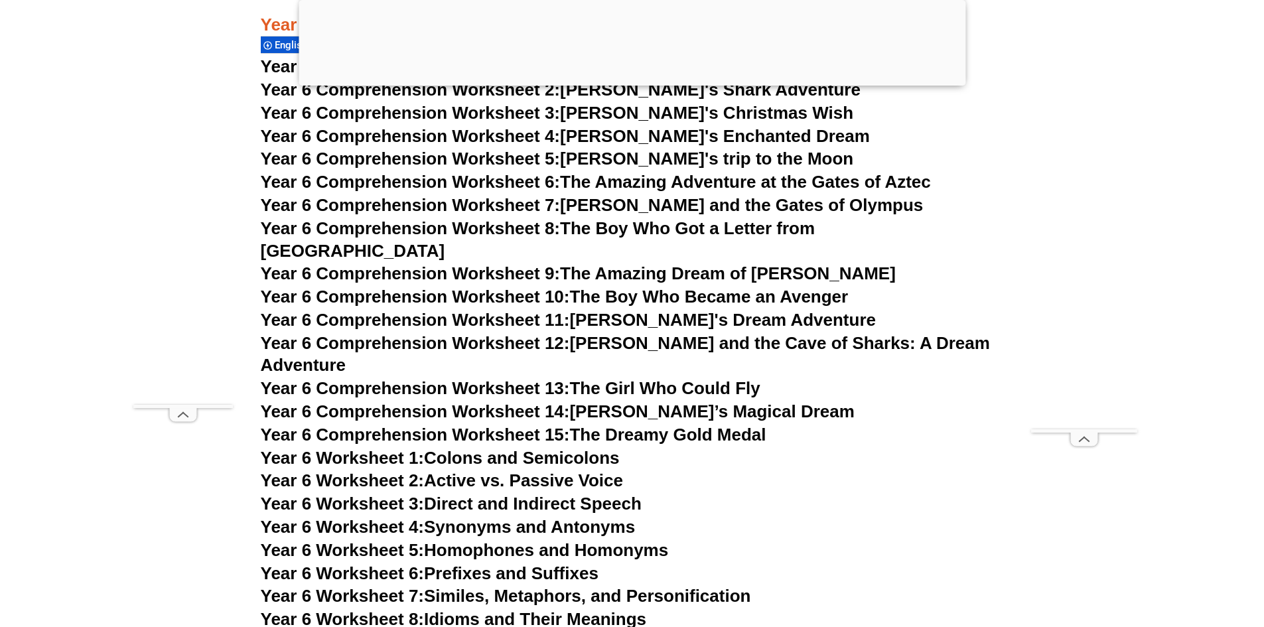
scroll to position [7352, 0]
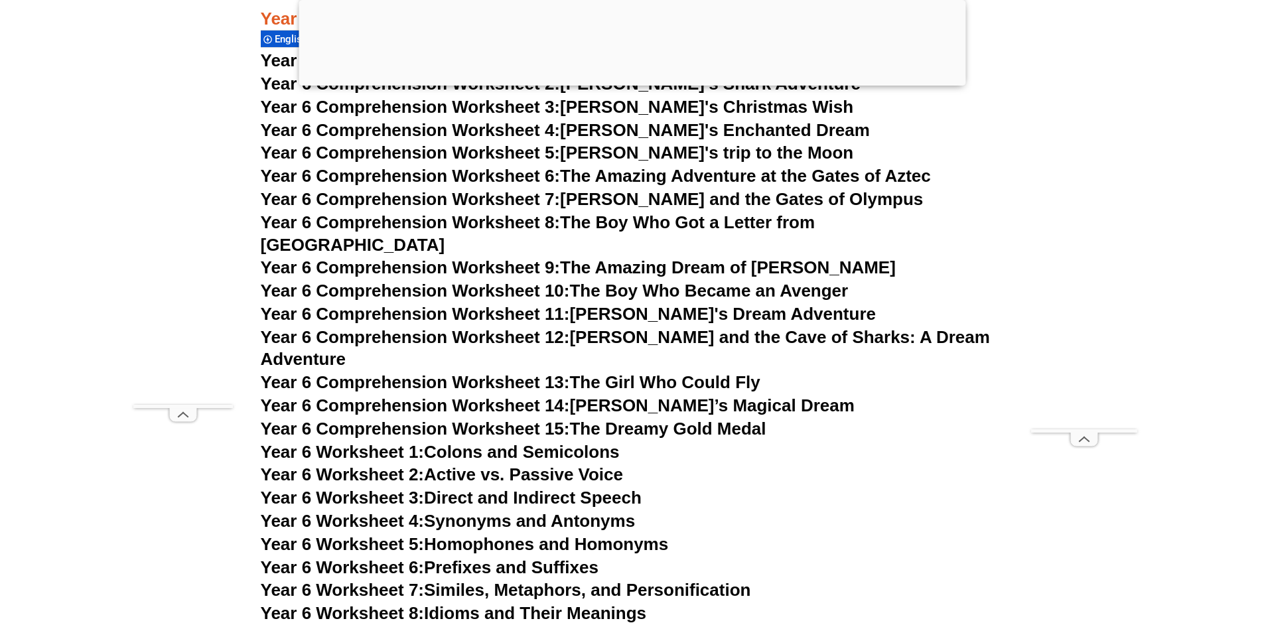
click at [526, 557] on link "Year 6 Worksheet 6: Prefixes and Suffixes" at bounding box center [430, 567] width 338 height 20
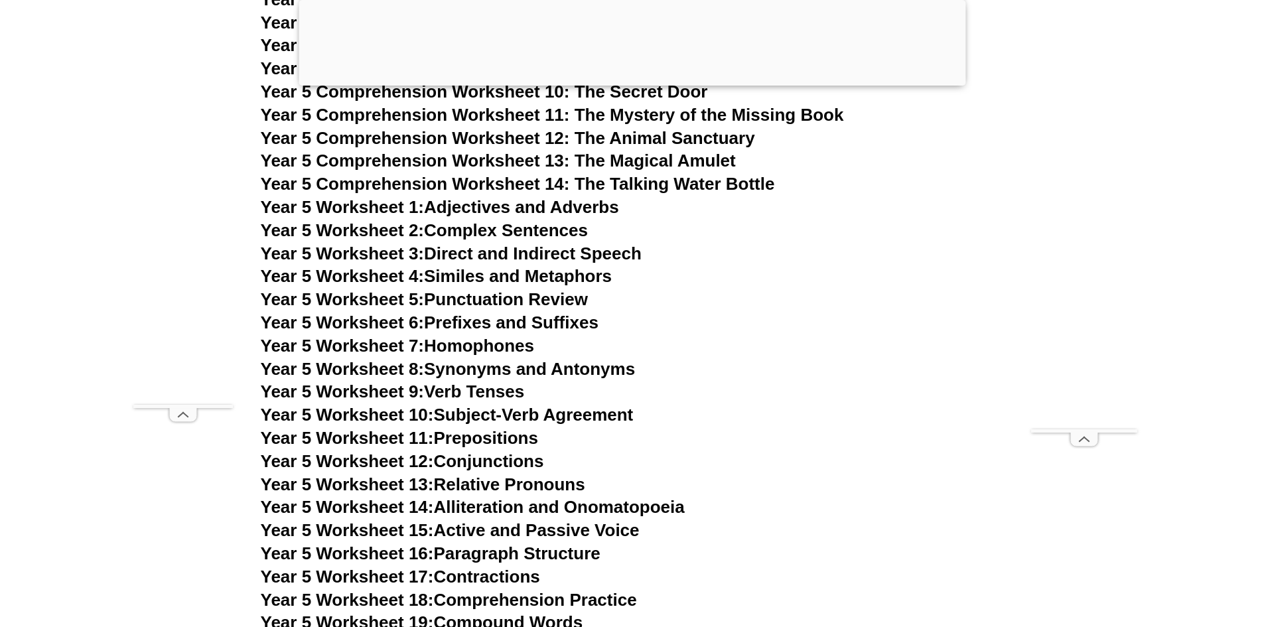
scroll to position [6489, 0]
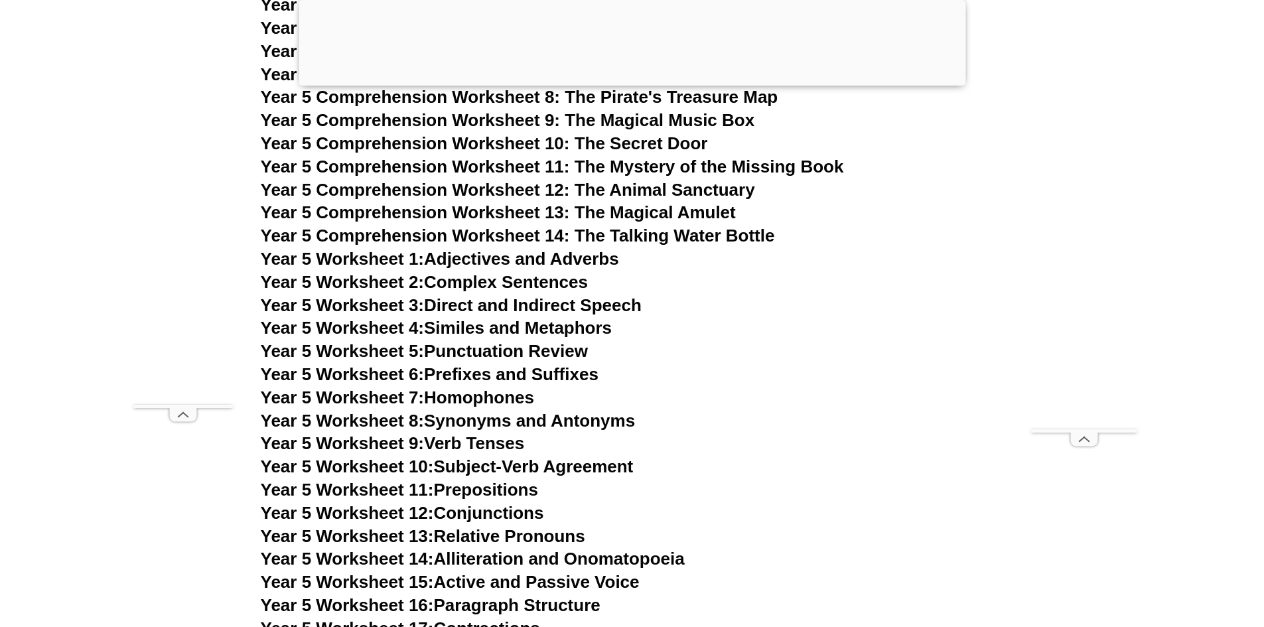
click at [508, 373] on link "Year 5 Worksheet 6: Prefixes and Suffixes" at bounding box center [430, 374] width 338 height 20
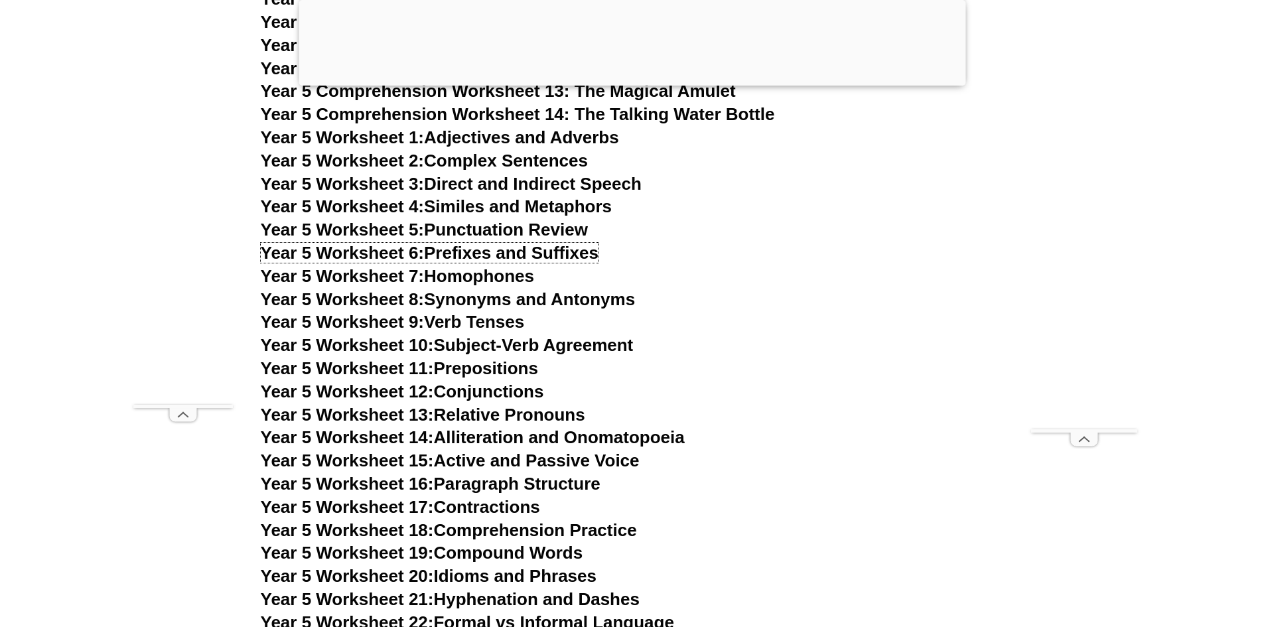
scroll to position [6622, 0]
